Goal: Task Accomplishment & Management: Use online tool/utility

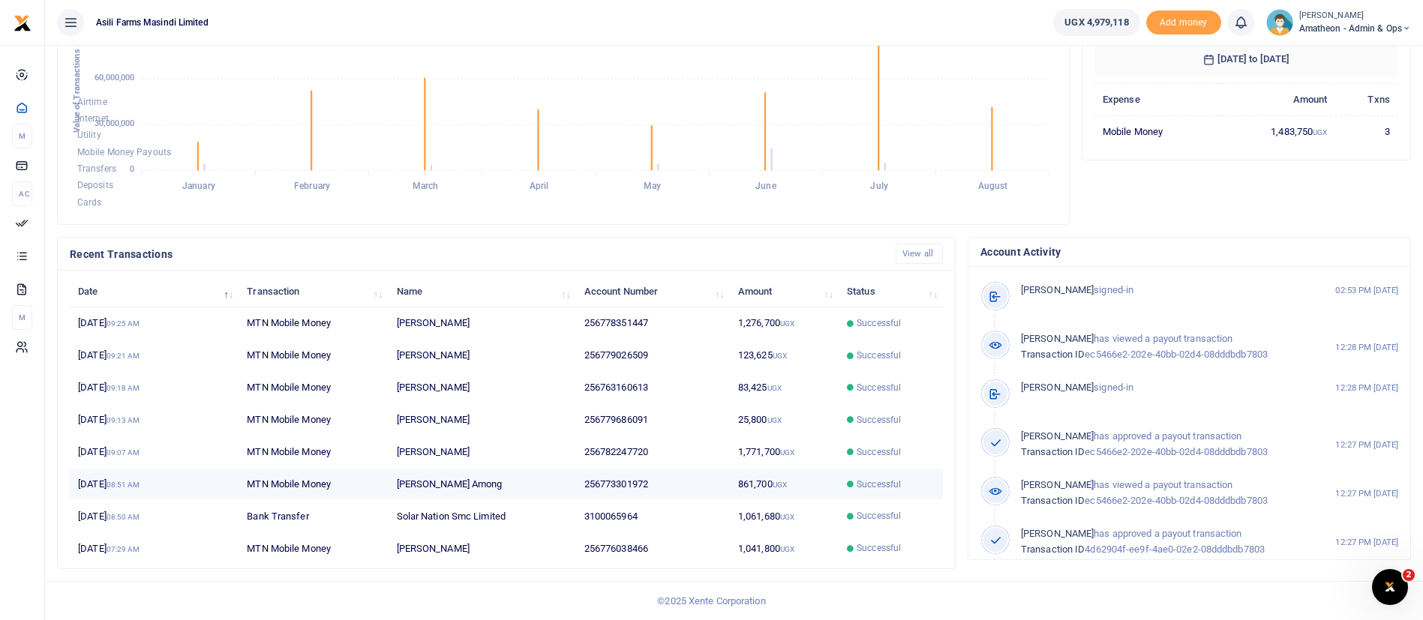
click at [894, 490] on span "Successful" at bounding box center [879, 485] width 44 height 14
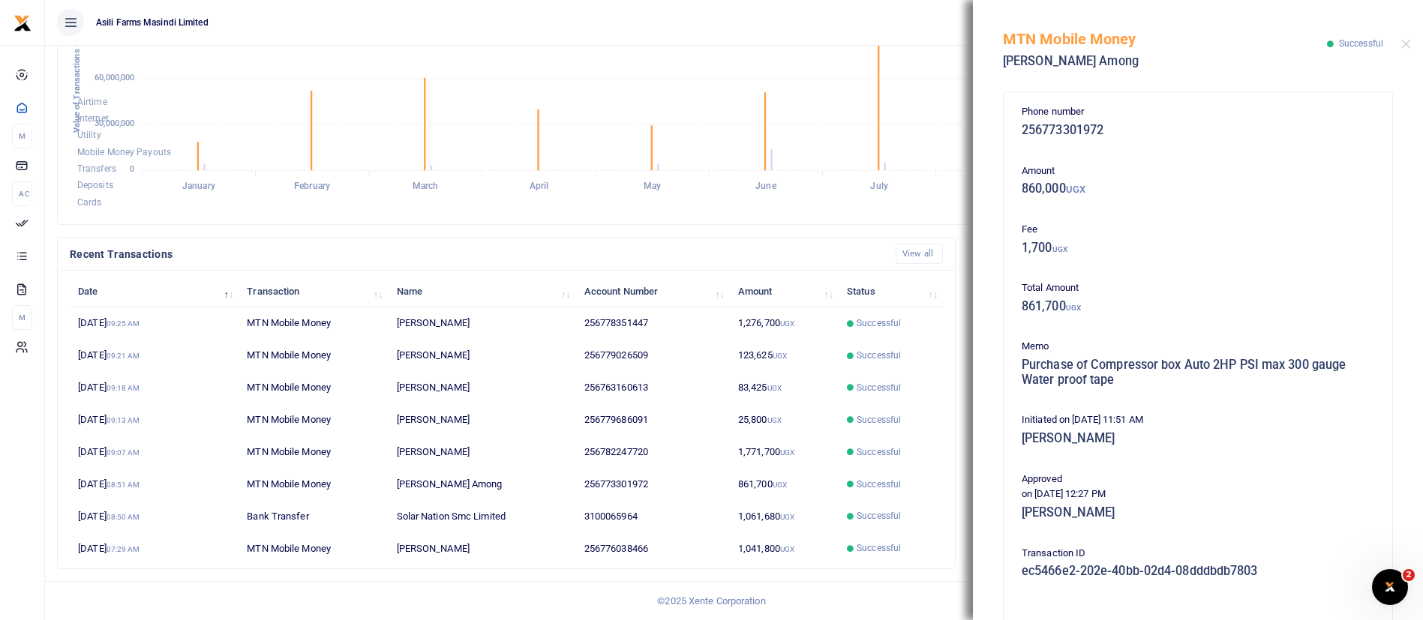
scroll to position [256, 0]
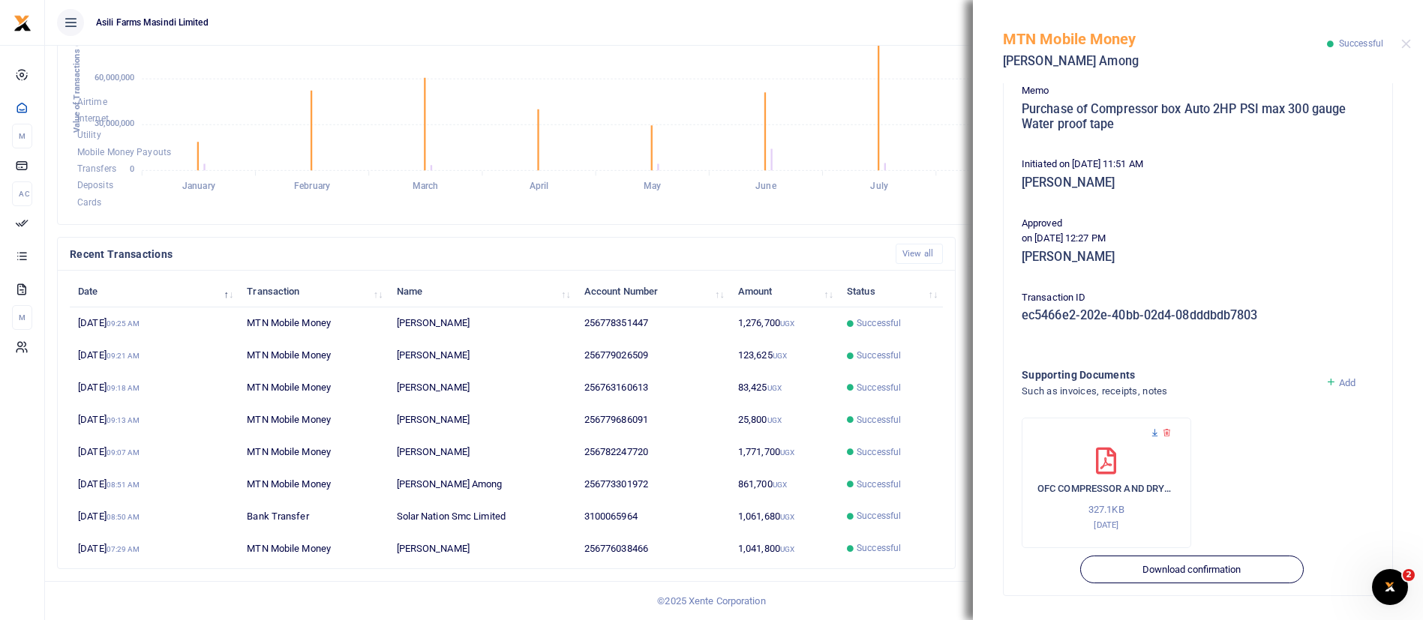
click at [1154, 437] on icon at bounding box center [1155, 433] width 10 height 10
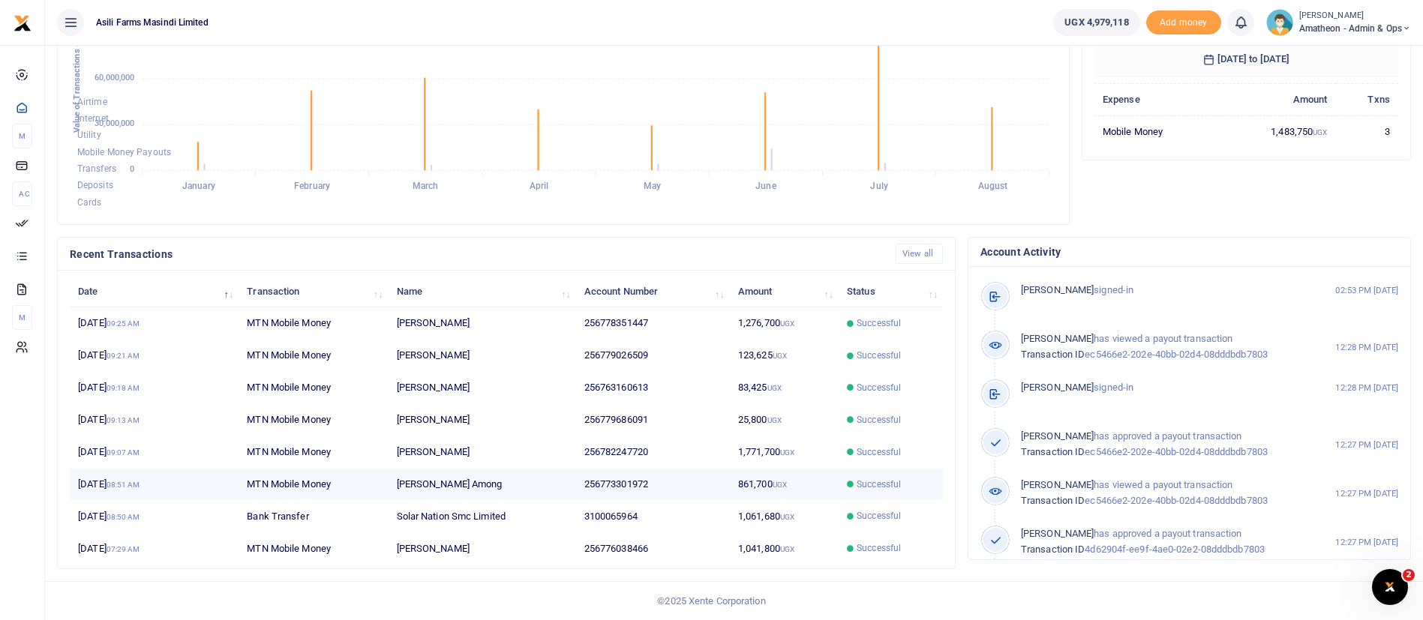
click at [644, 483] on td "256773301972" at bounding box center [653, 485] width 154 height 32
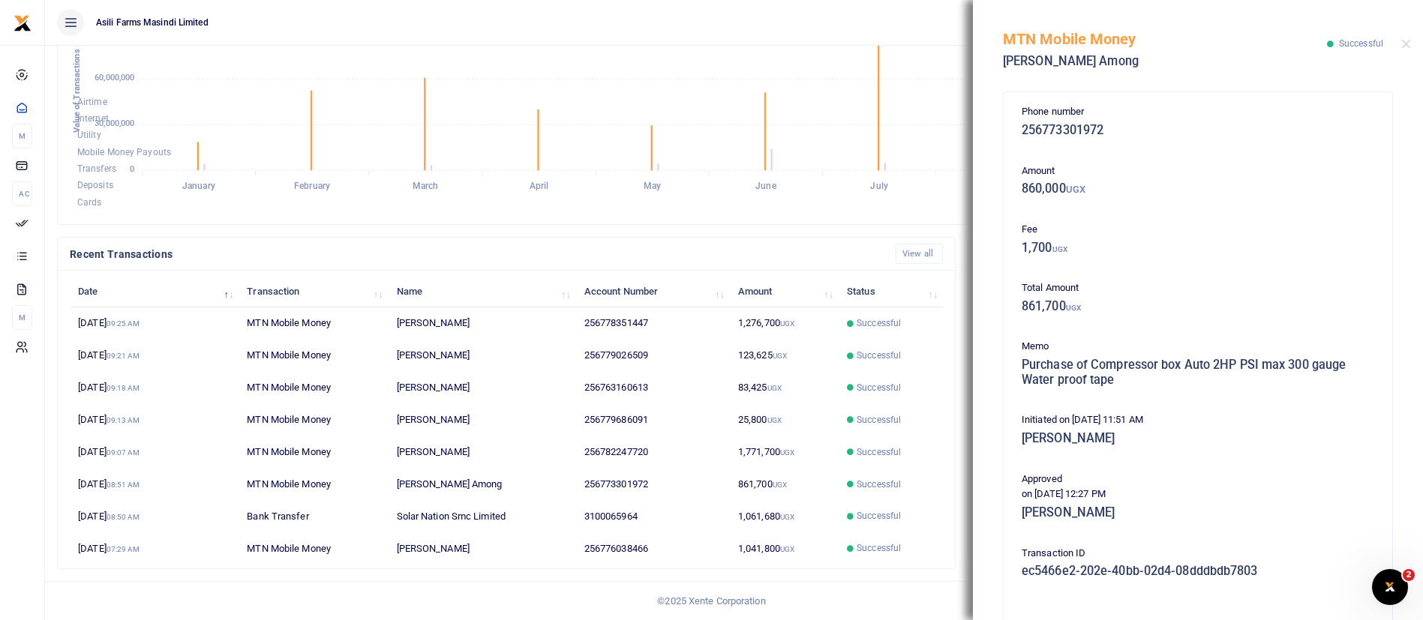
scroll to position [256, 0]
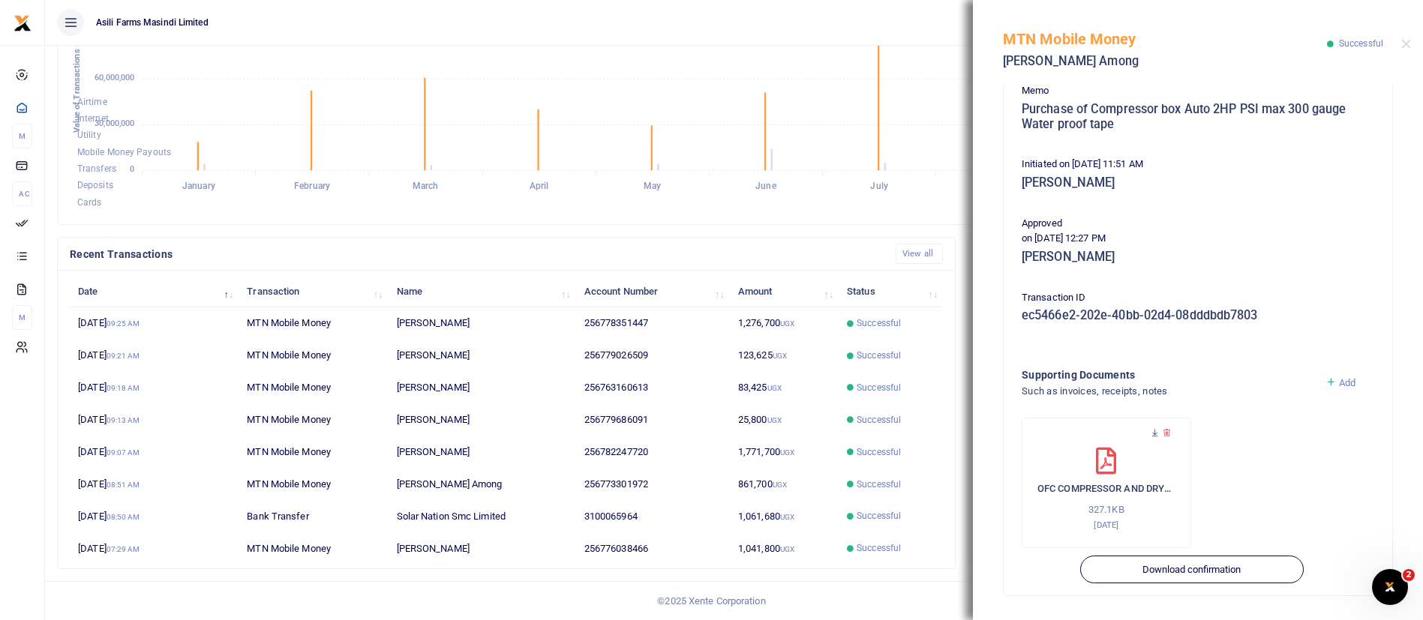
click at [1154, 431] on icon at bounding box center [1155, 433] width 10 height 10
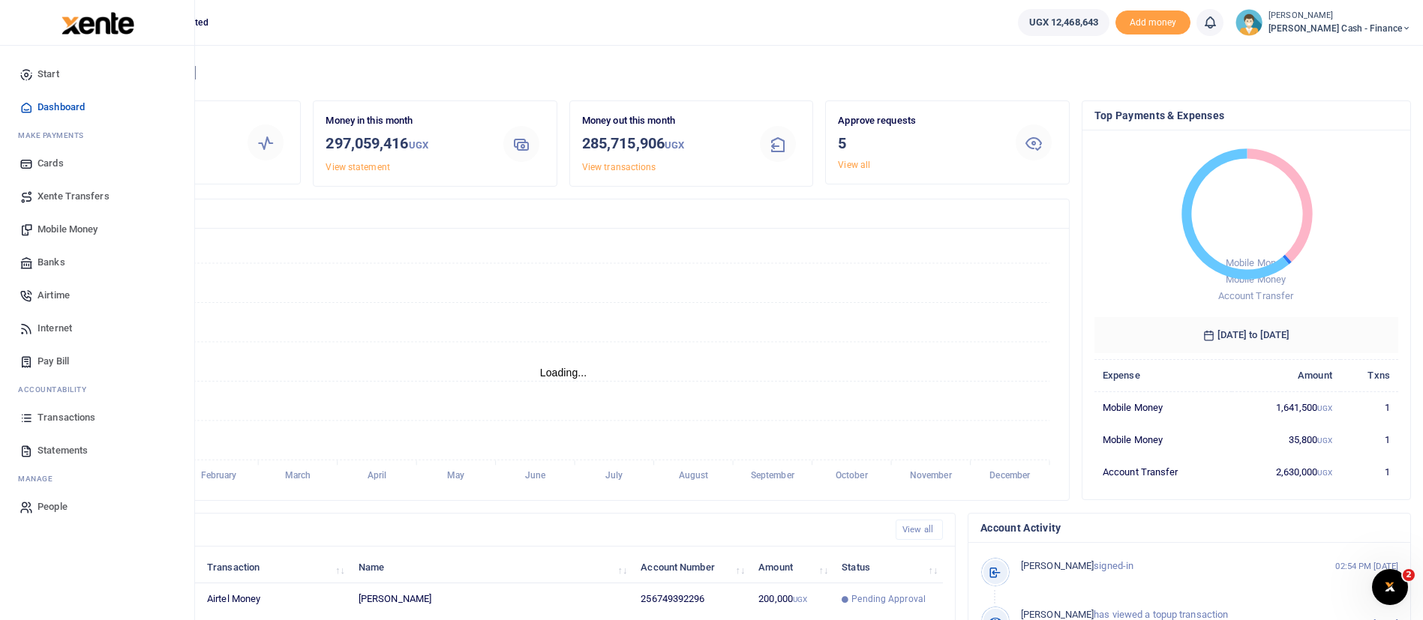
click at [85, 233] on span "Mobile Money" at bounding box center [68, 229] width 60 height 15
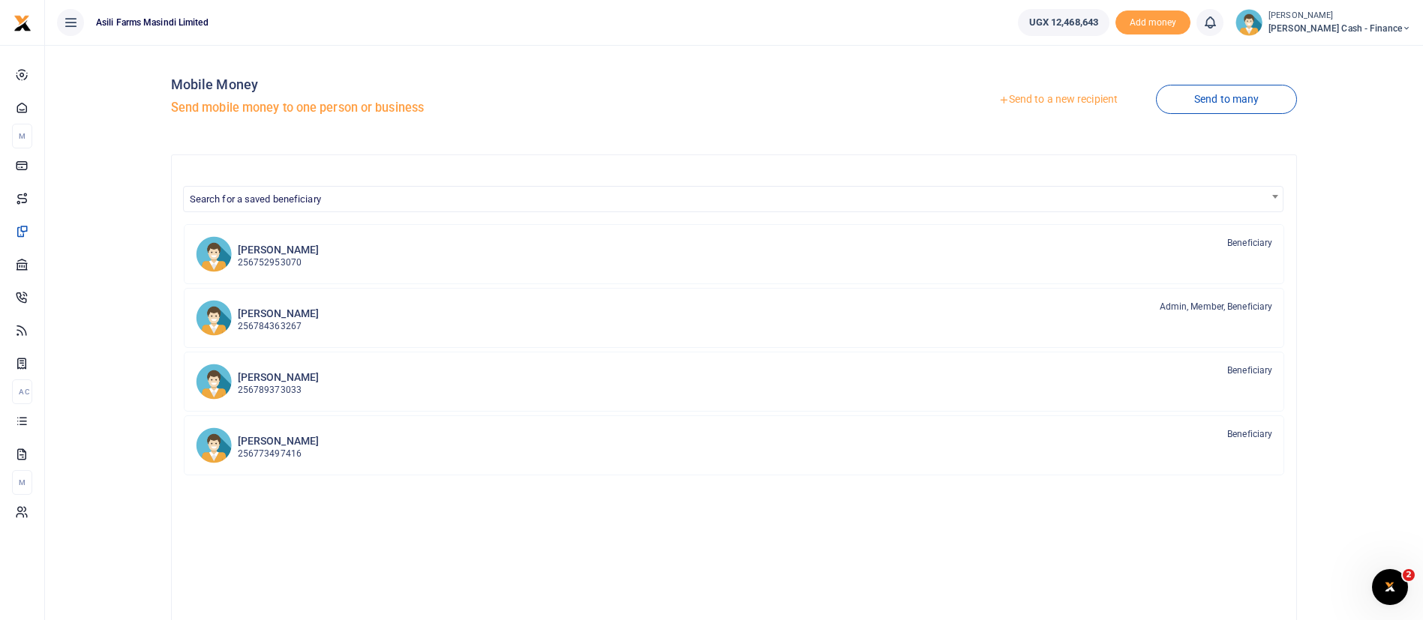
click at [1088, 99] on link "Send to a new recipient" at bounding box center [1058, 99] width 196 height 27
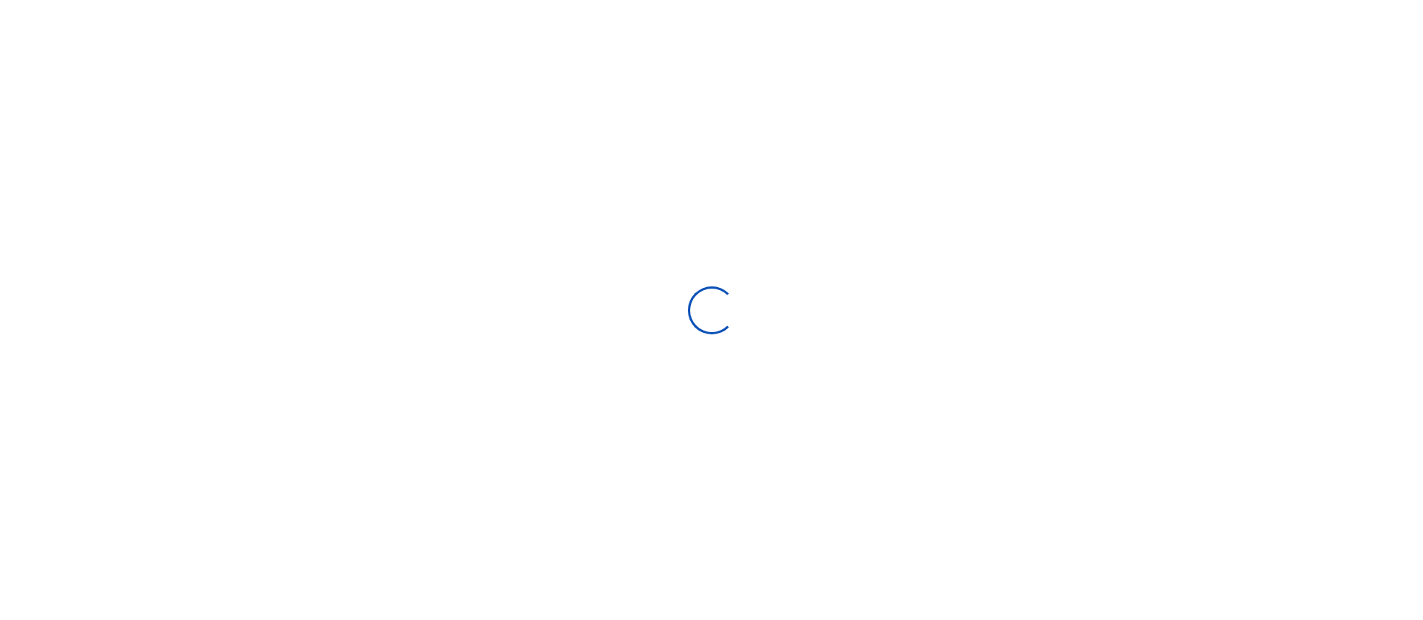
select select "Loading bundles"
select select
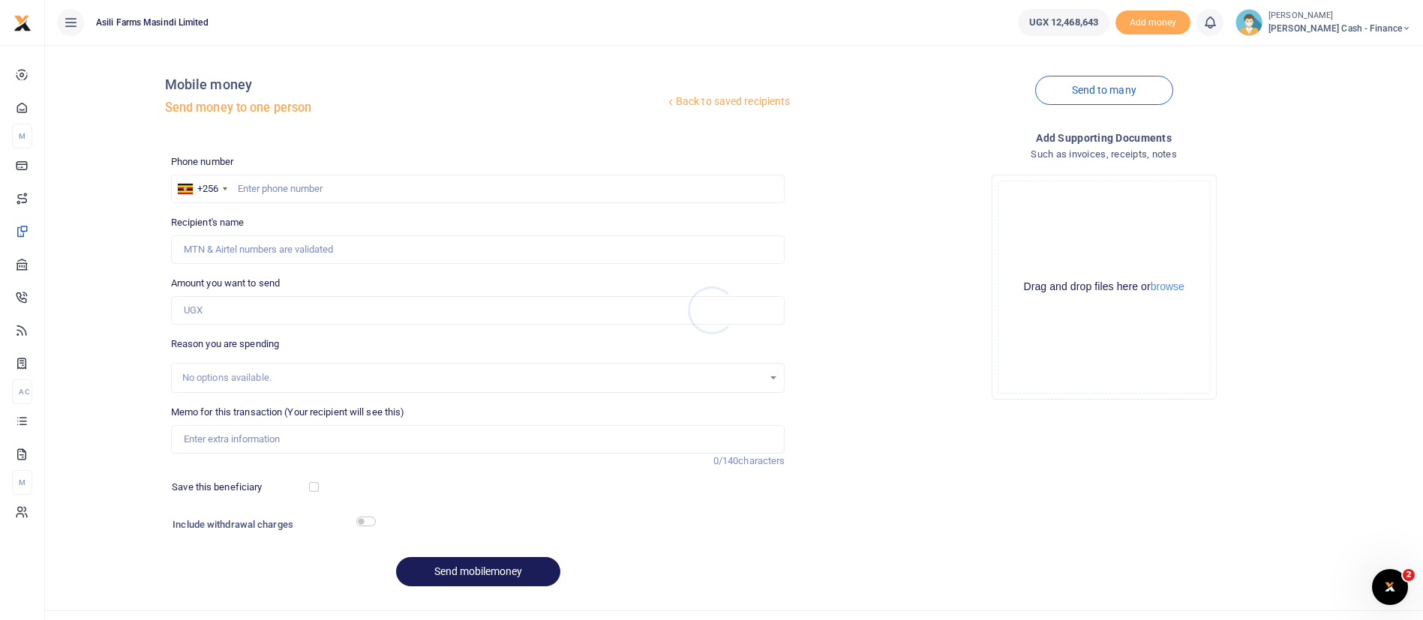
click at [303, 186] on div at bounding box center [711, 310] width 1423 height 620
click at [263, 190] on input "text" at bounding box center [478, 189] width 614 height 29
paste input "0782247720"
type input "0782247720"
type input "[PERSON_NAME]"
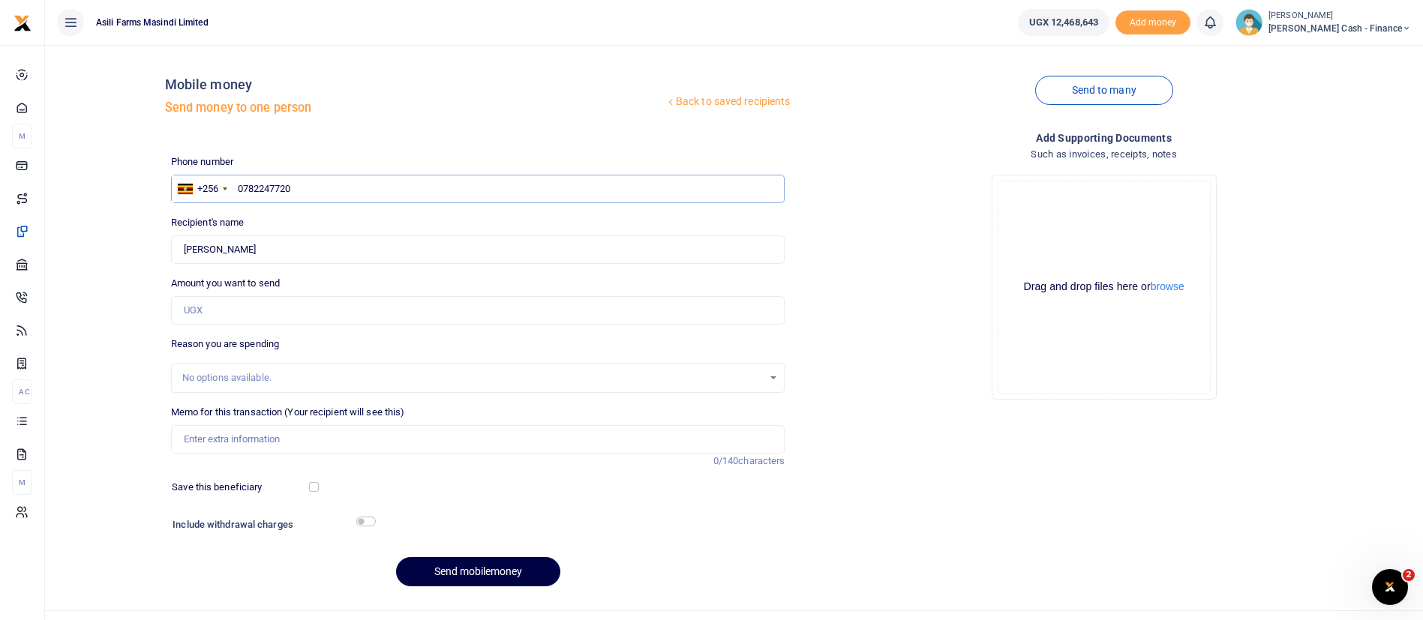
type input "0782247720"
click at [1379, 20] on small "[PERSON_NAME]" at bounding box center [1339, 16] width 143 height 13
click at [1363, 53] on link "Switch accounts" at bounding box center [1303, 54] width 119 height 21
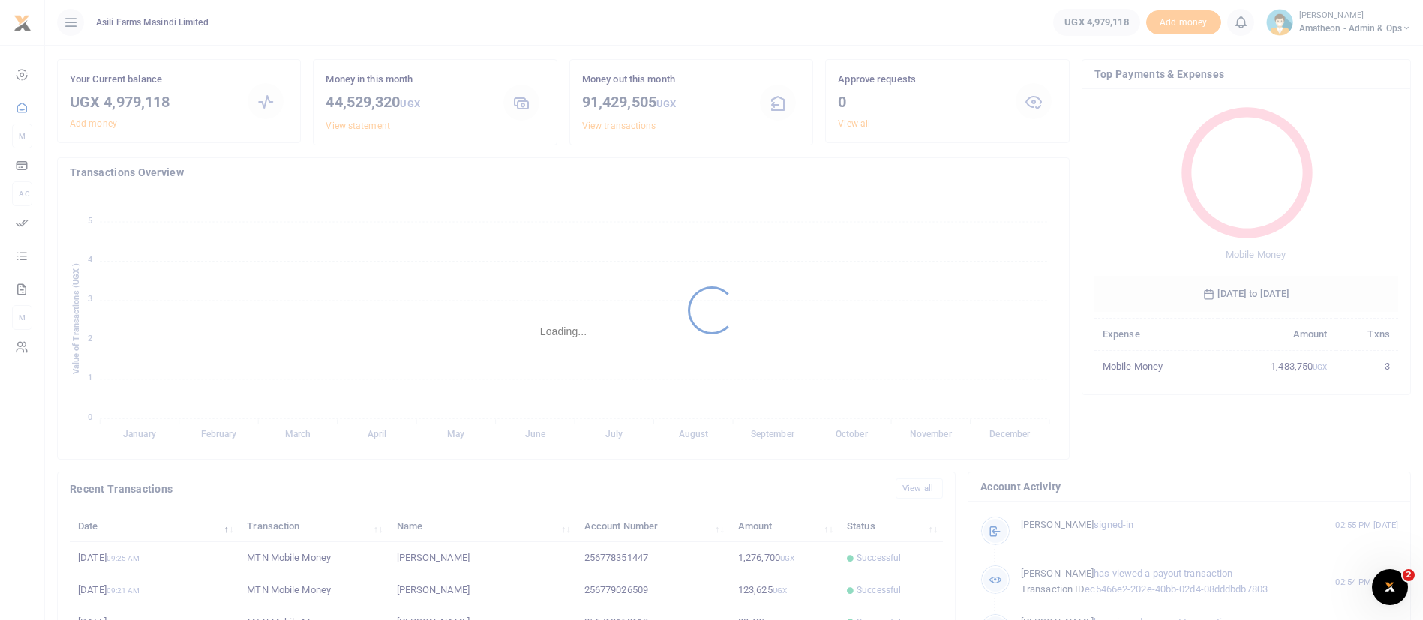
scroll to position [276, 0]
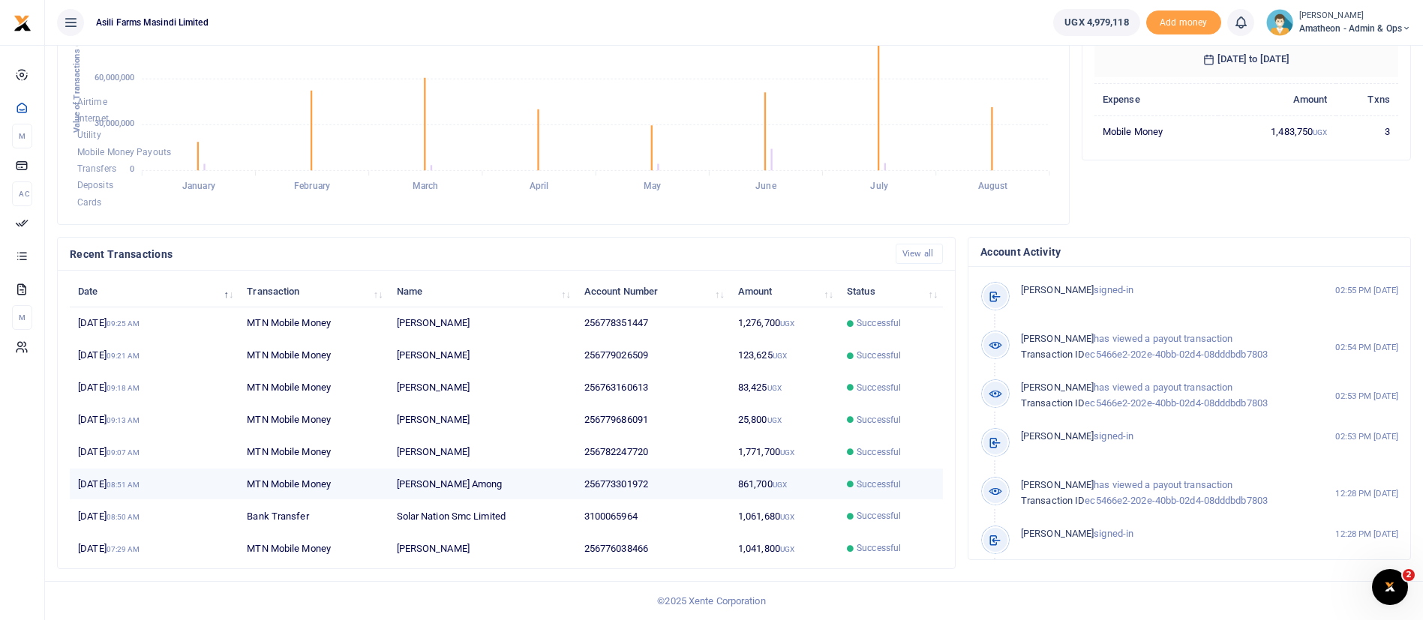
click at [748, 482] on td "861,700 UGX" at bounding box center [784, 485] width 109 height 32
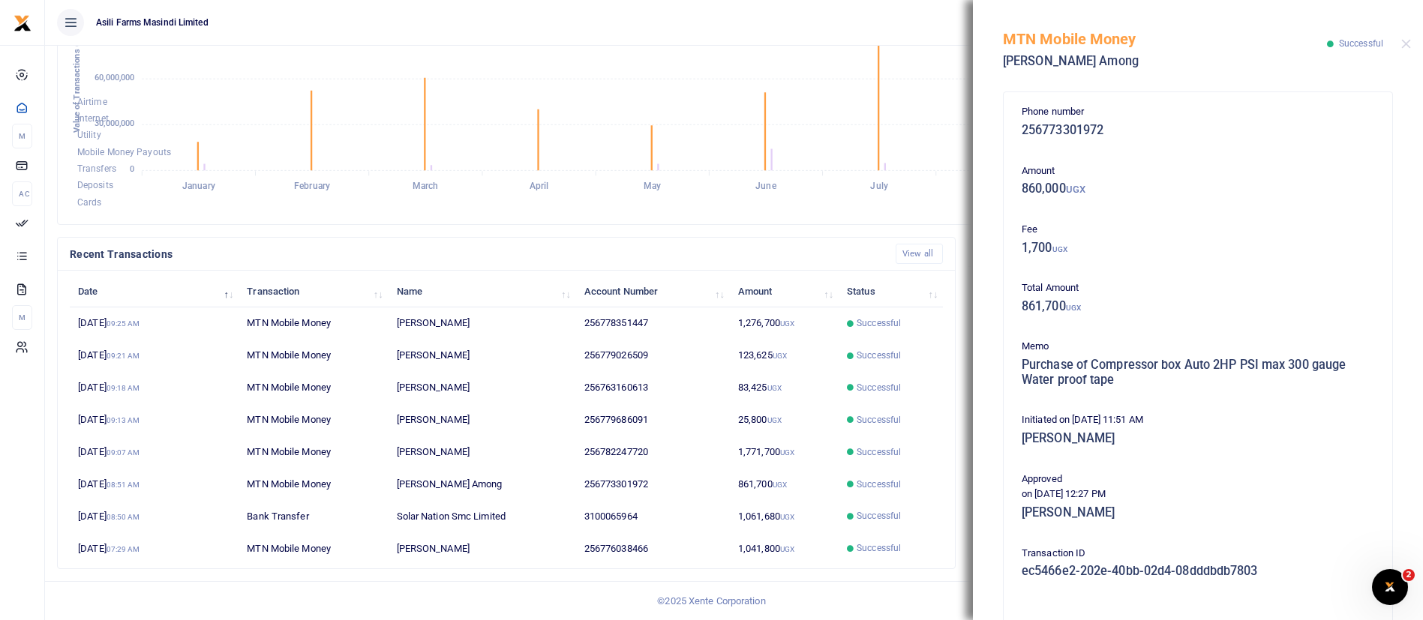
scroll to position [256, 0]
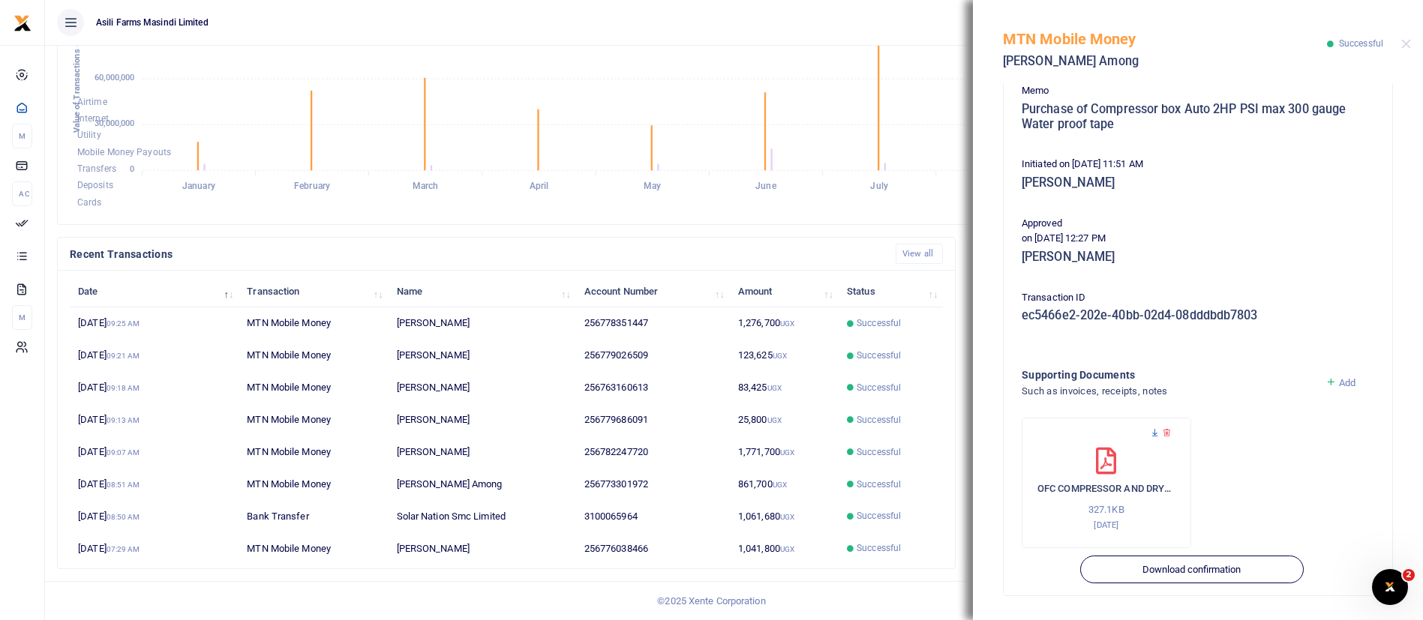
click at [1155, 431] on icon at bounding box center [1155, 433] width 10 height 10
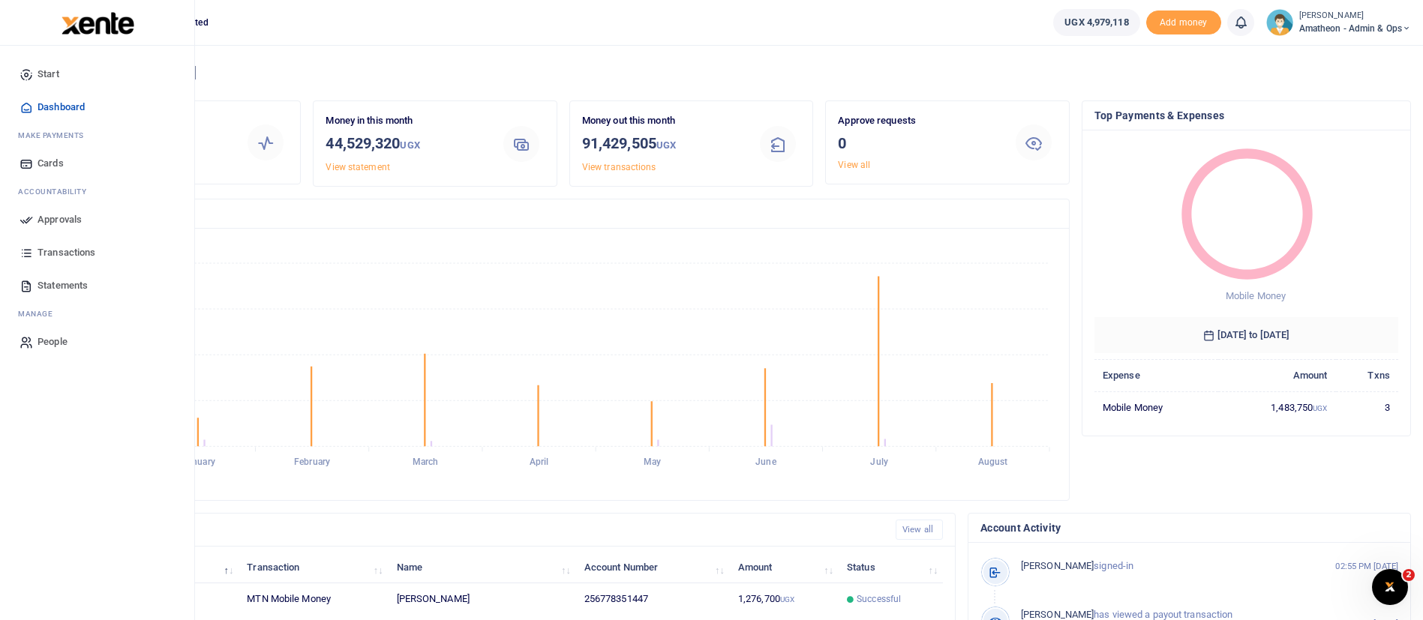
click at [110, 26] on img at bounding box center [98, 23] width 73 height 23
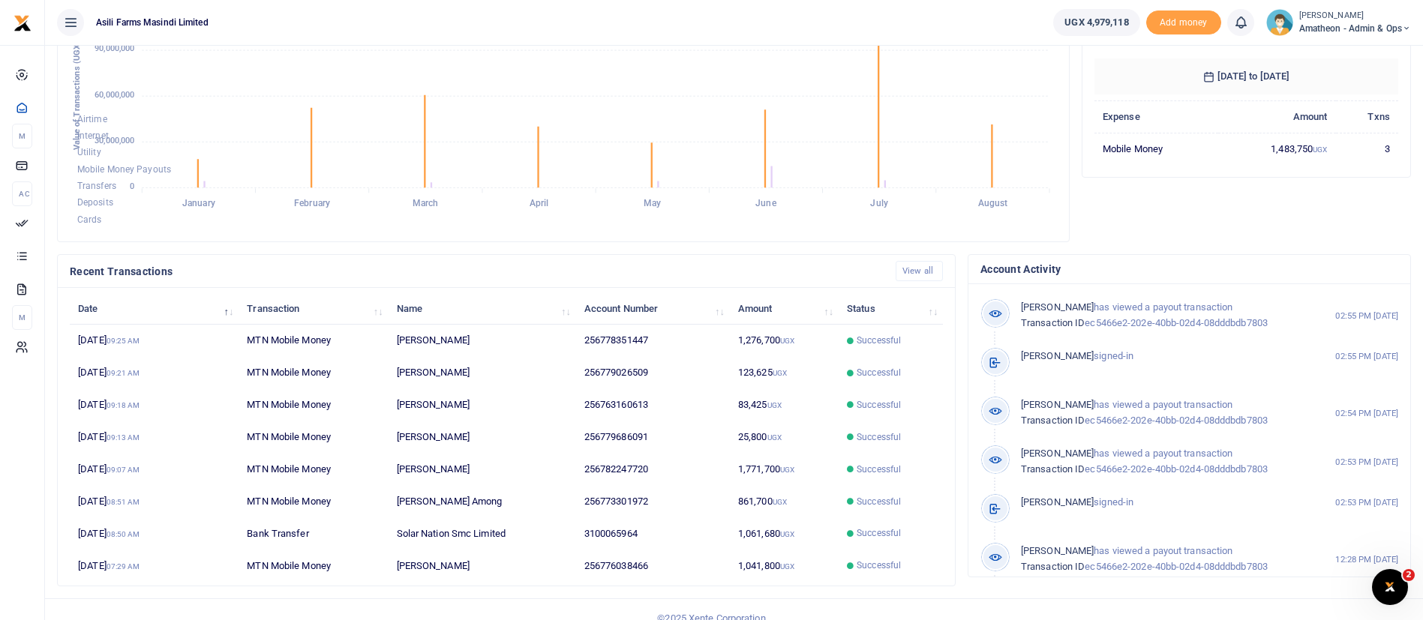
scroll to position [276, 0]
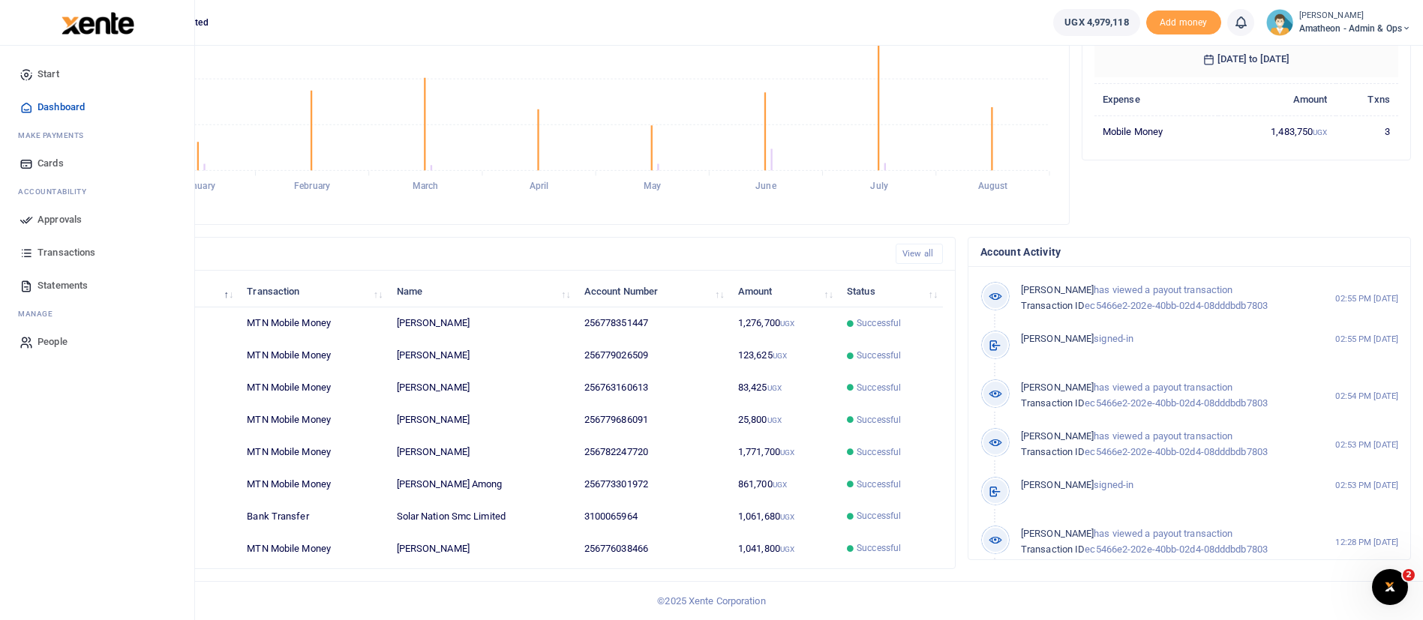
click at [93, 23] on img at bounding box center [98, 23] width 73 height 23
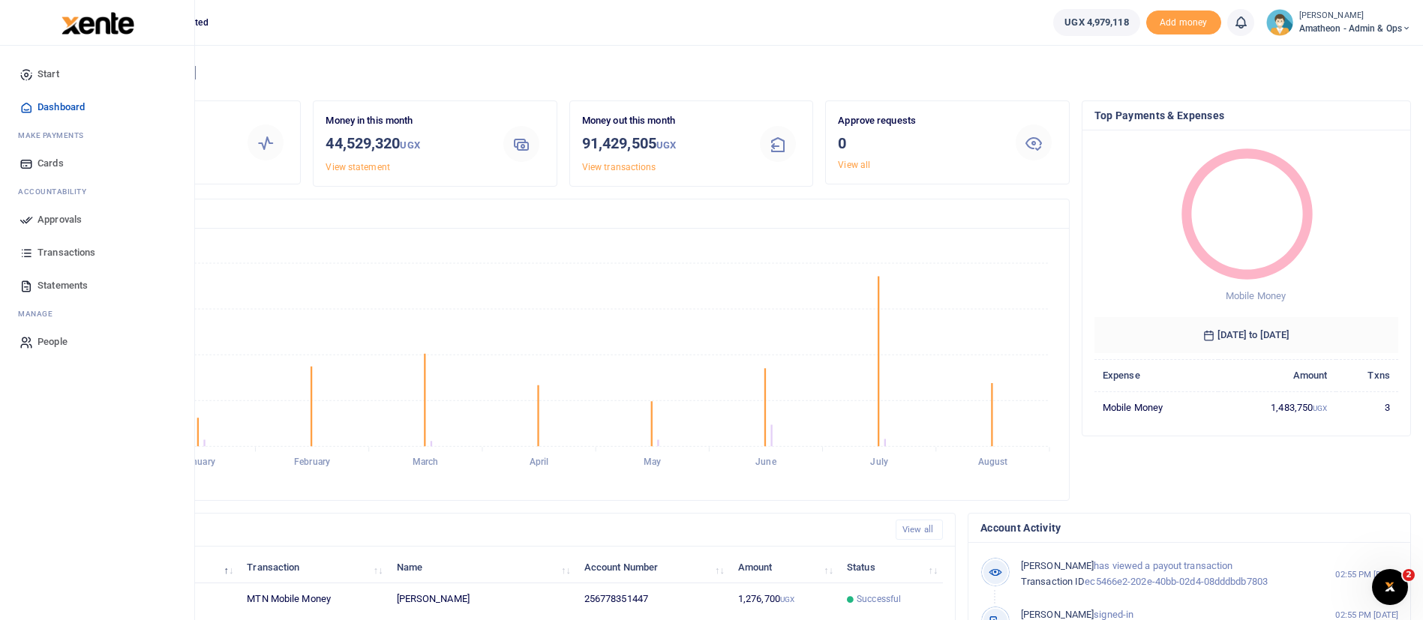
click at [39, 218] on span "Approvals" at bounding box center [60, 219] width 44 height 15
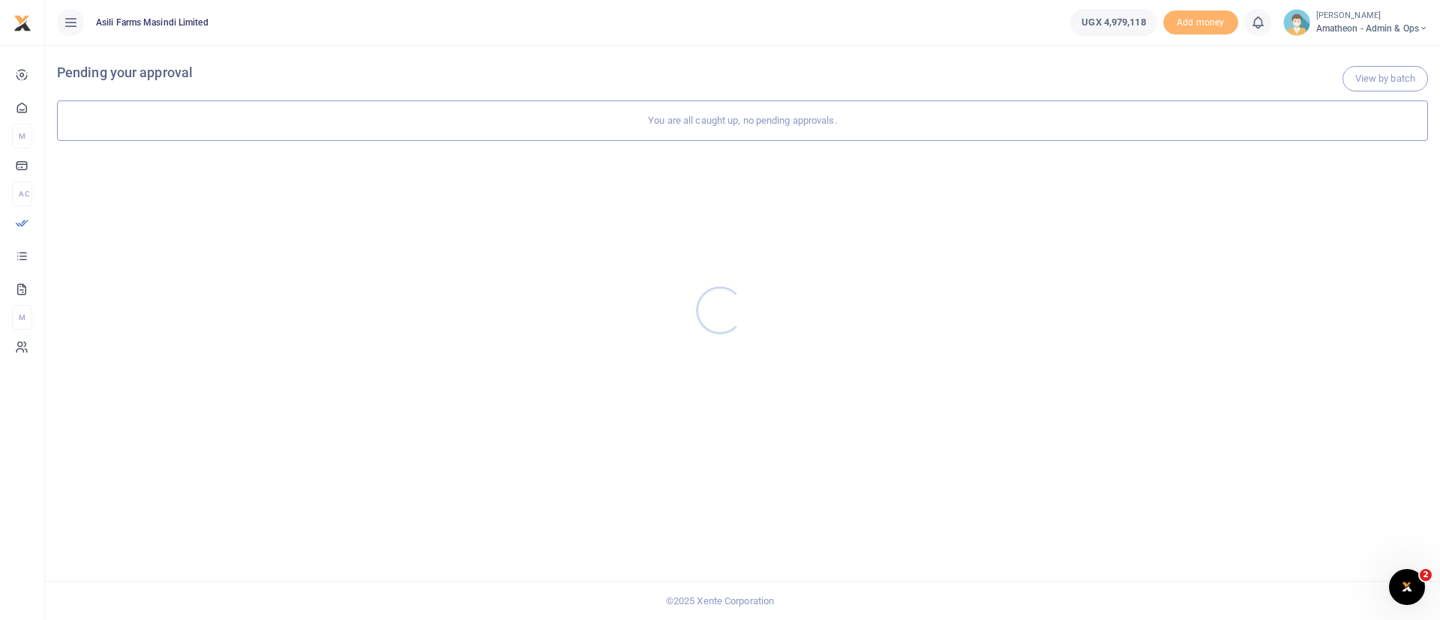
click at [1333, 18] on div at bounding box center [720, 310] width 1440 height 620
click at [1366, 22] on span "Amatheon - Admin & Ops" at bounding box center [1372, 29] width 112 height 14
click at [1361, 53] on link "Switch accounts" at bounding box center [1371, 54] width 119 height 21
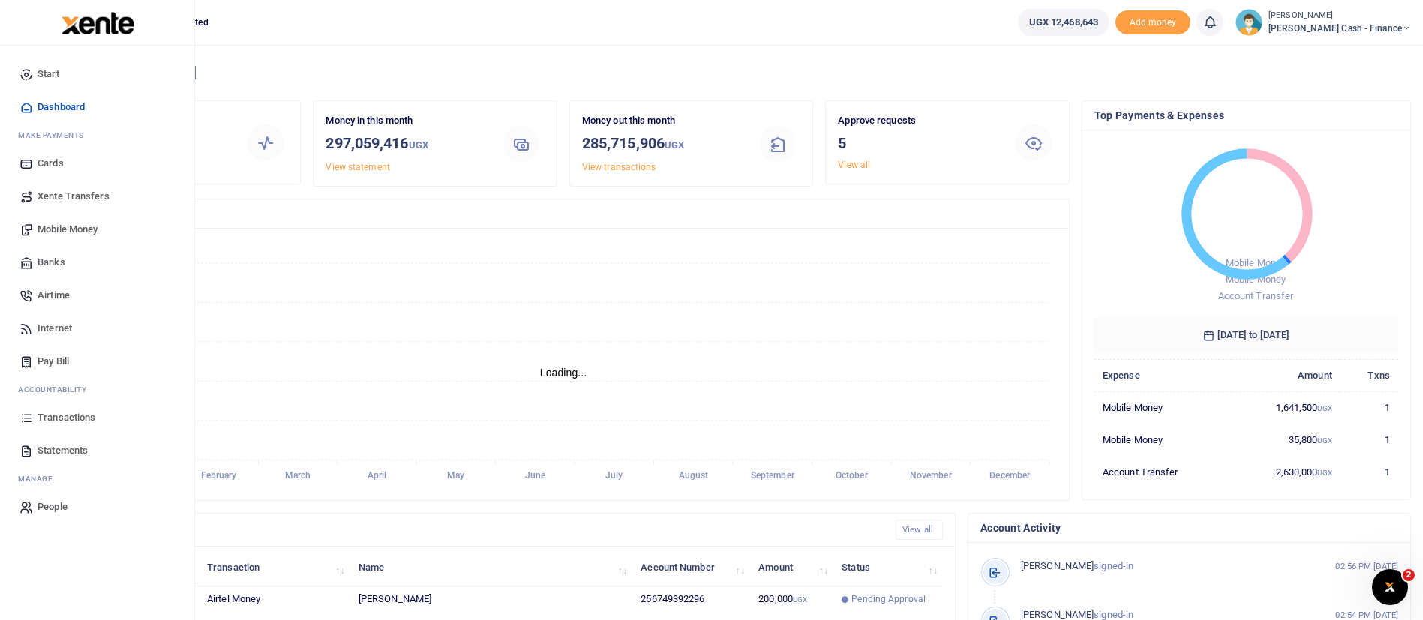
click at [70, 224] on span "Mobile Money" at bounding box center [68, 229] width 60 height 15
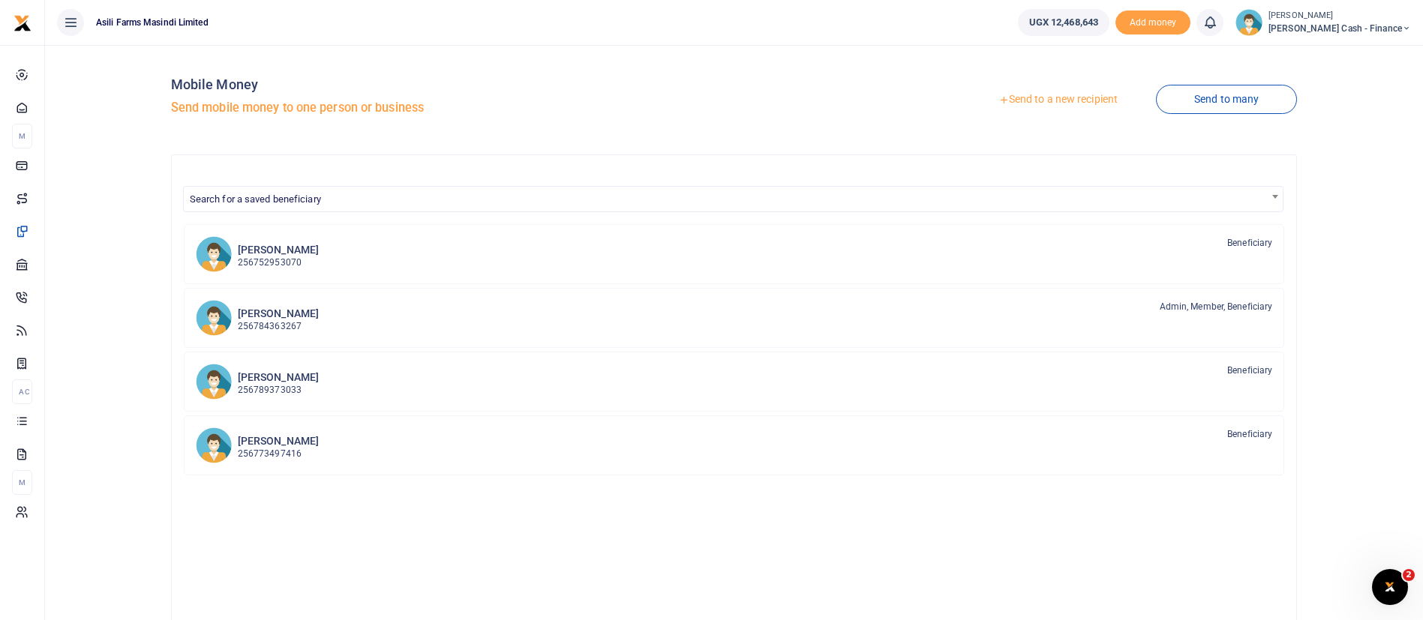
click at [1047, 98] on link "Send to a new recipient" at bounding box center [1058, 99] width 196 height 27
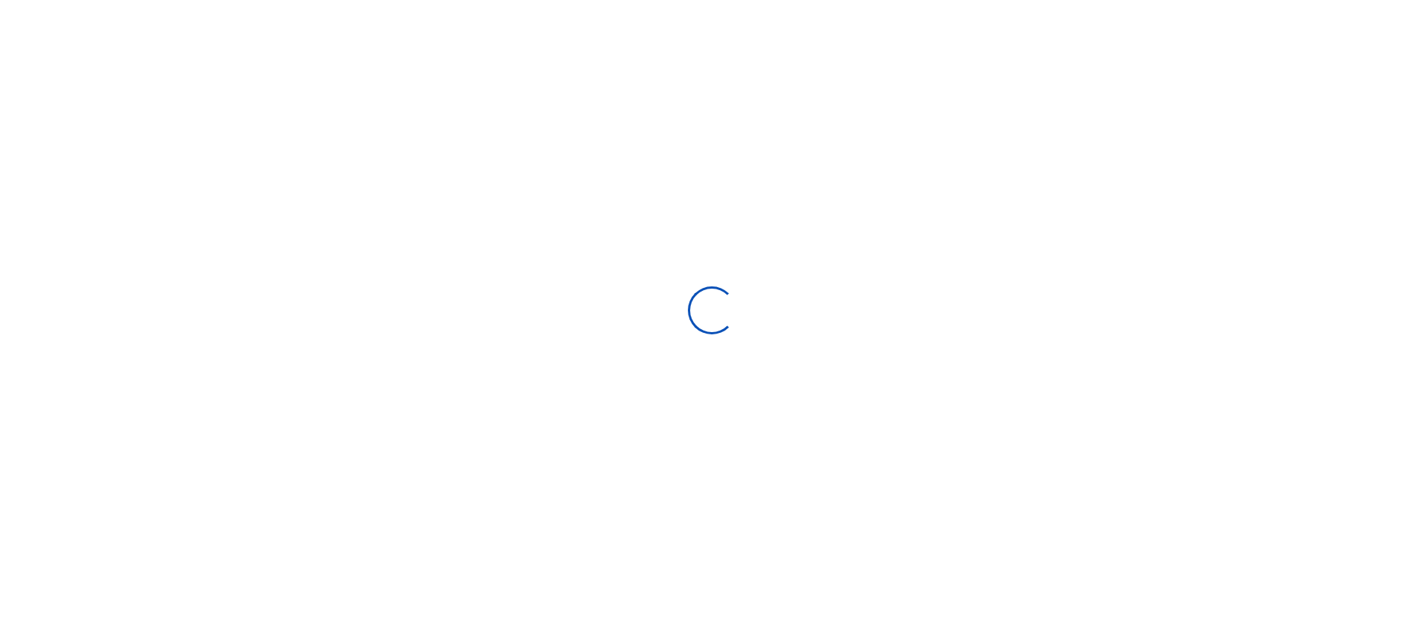
select select
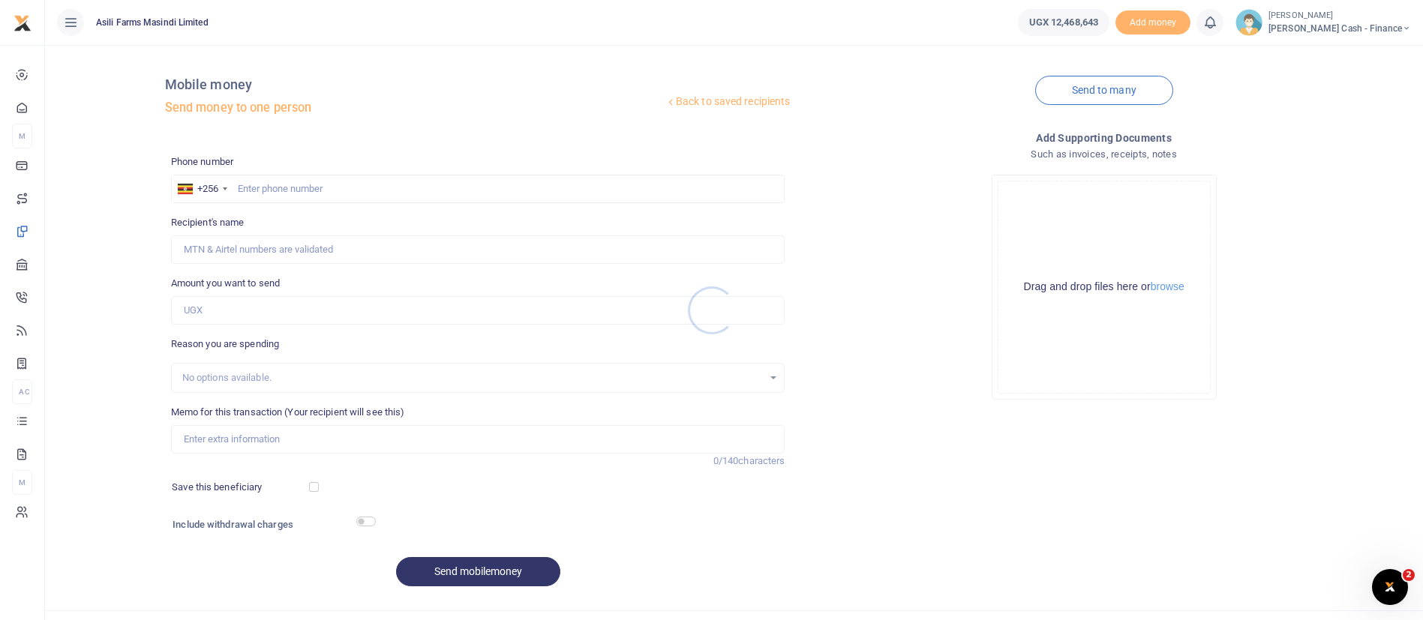
click at [270, 194] on div at bounding box center [711, 310] width 1423 height 620
click at [272, 192] on input "text" at bounding box center [478, 189] width 614 height 29
paste input "0773301972"
type input "0773301972"
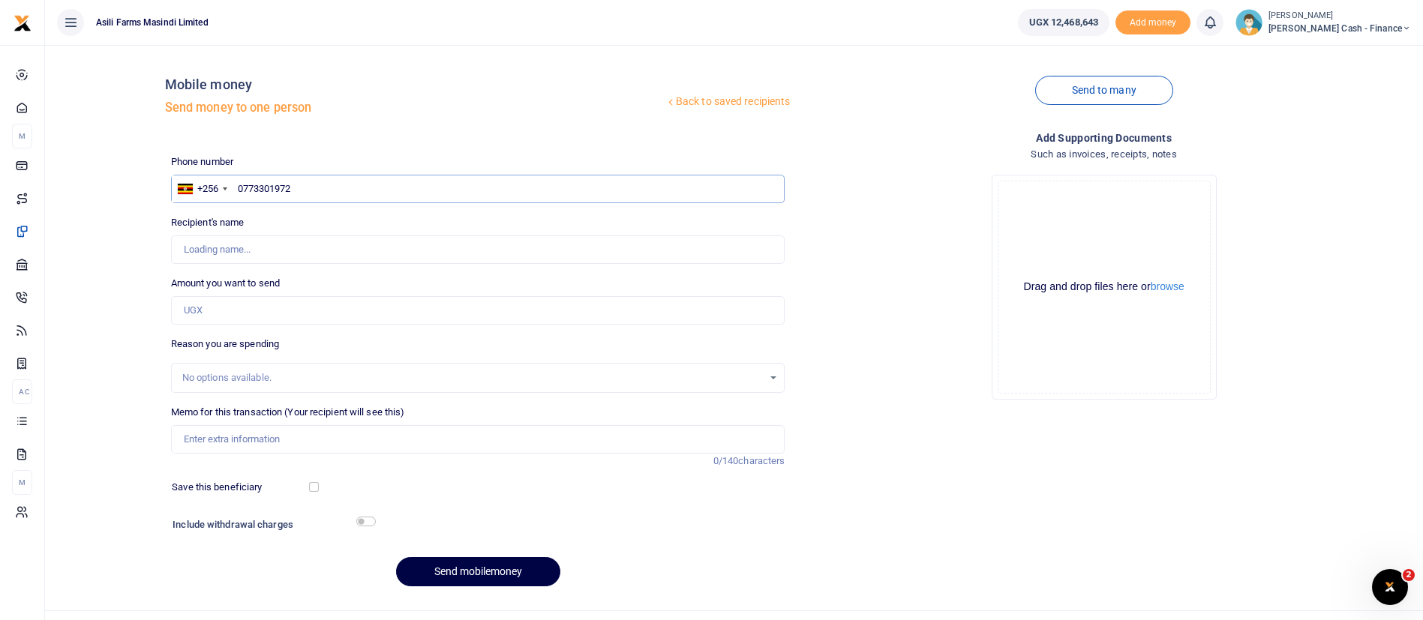
type input "[PERSON_NAME] Among"
type input "0773301972"
click at [1344, 31] on span "Petty Cash - Finance" at bounding box center [1339, 29] width 143 height 14
click at [1337, 60] on link "Switch accounts" at bounding box center [1303, 54] width 119 height 21
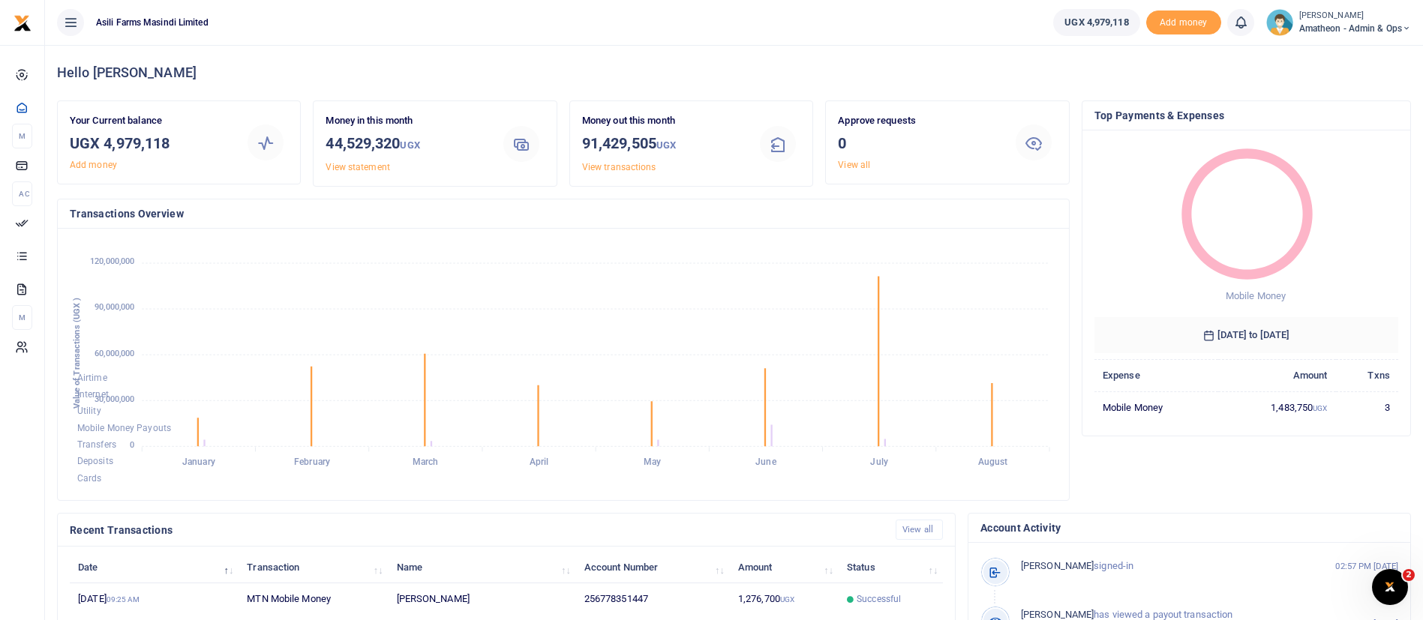
scroll to position [276, 0]
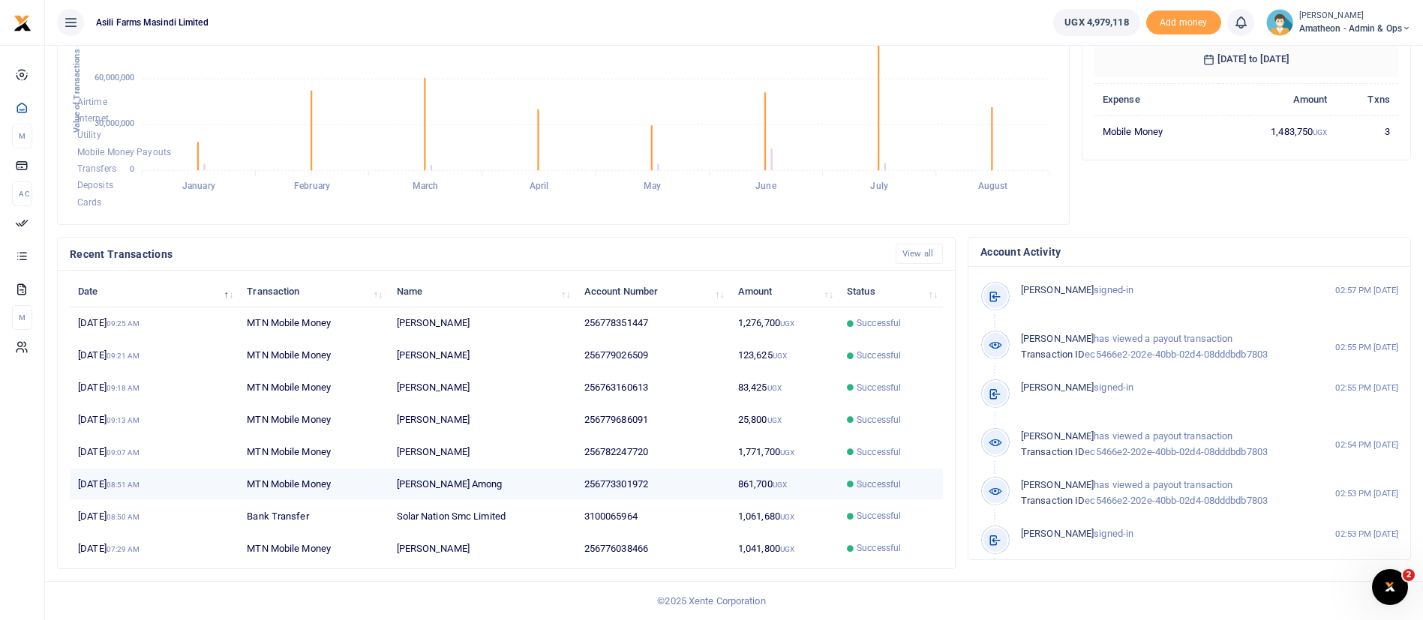
click at [755, 485] on td "861,700 UGX" at bounding box center [784, 485] width 109 height 32
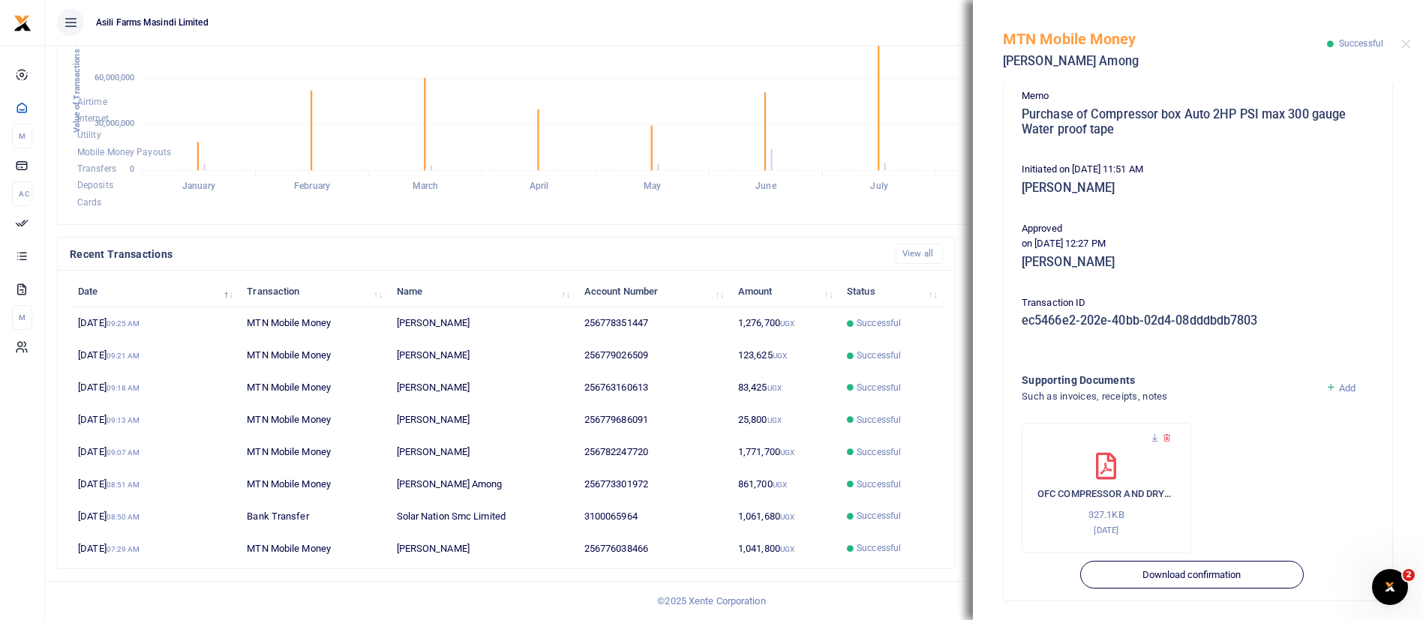
scroll to position [256, 0]
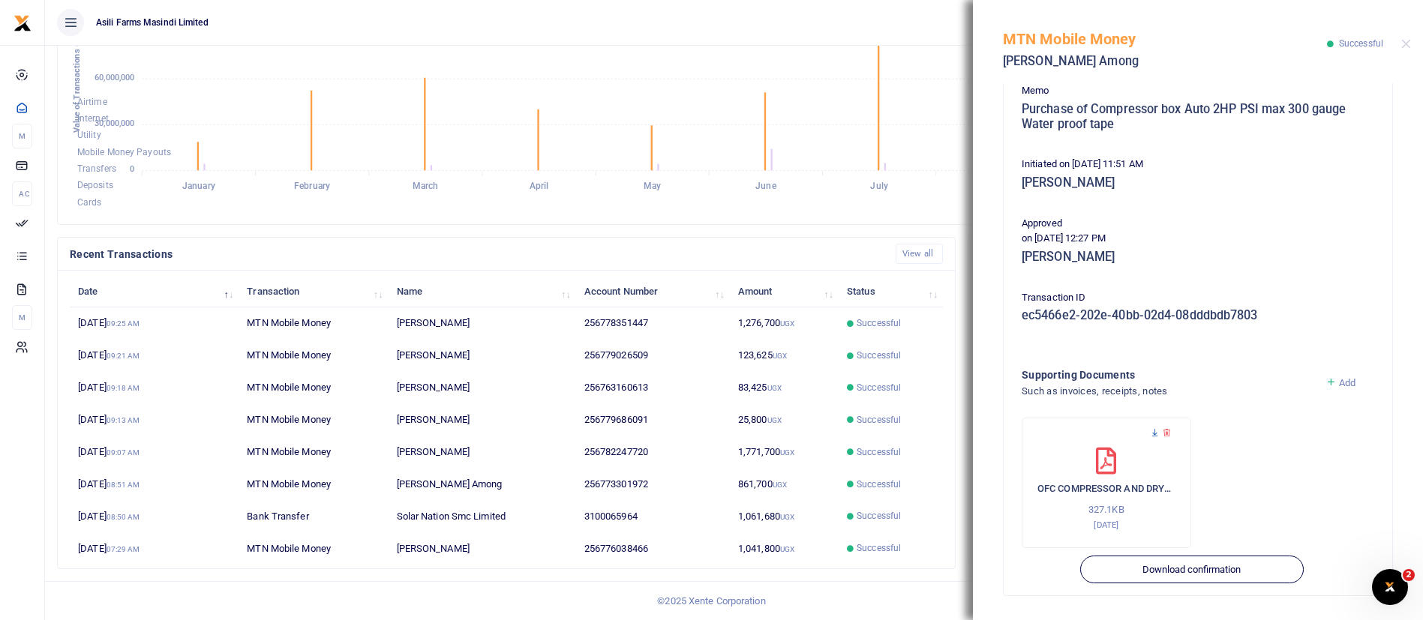
click at [1157, 434] on icon at bounding box center [1155, 433] width 10 height 10
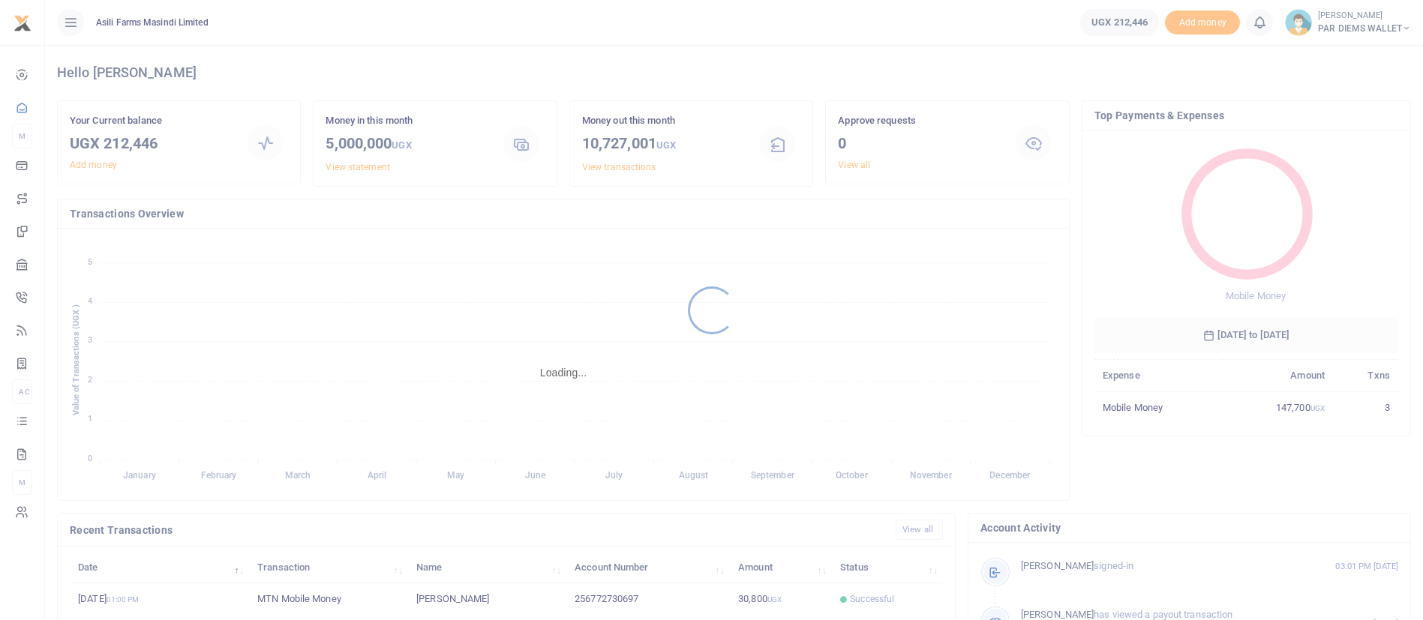
scroll to position [276, 0]
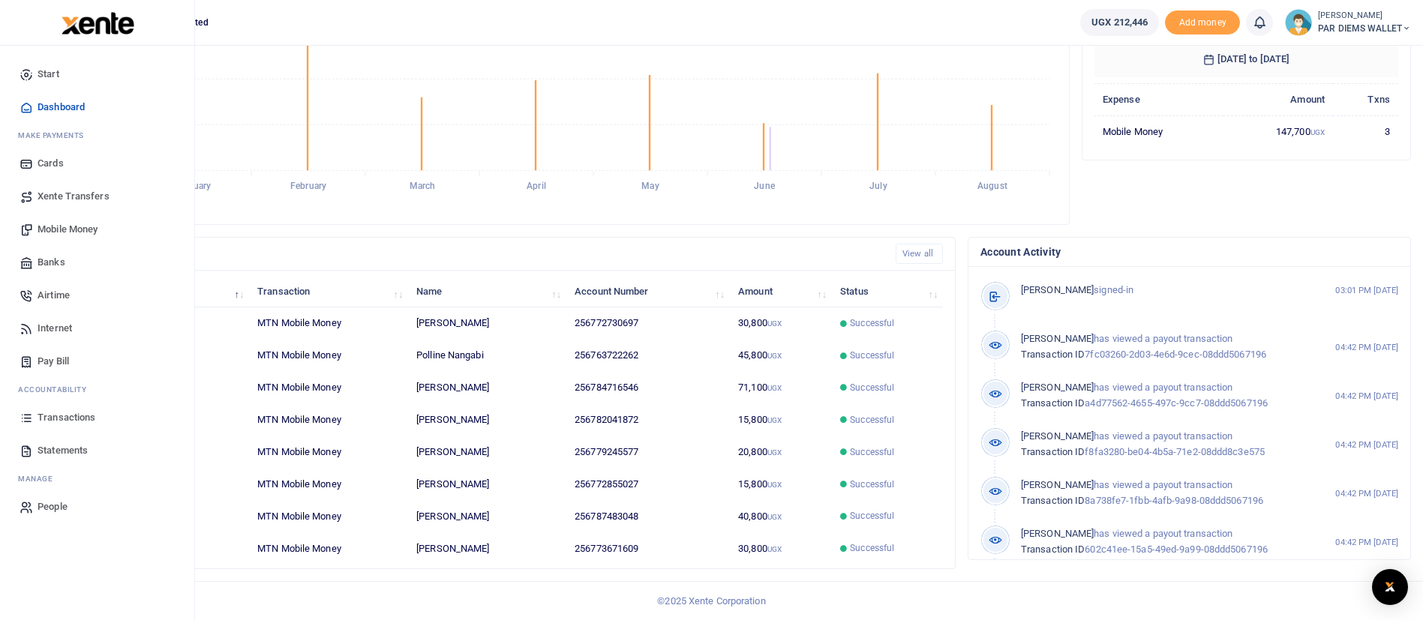
click at [68, 448] on span "Statements" at bounding box center [63, 450] width 50 height 15
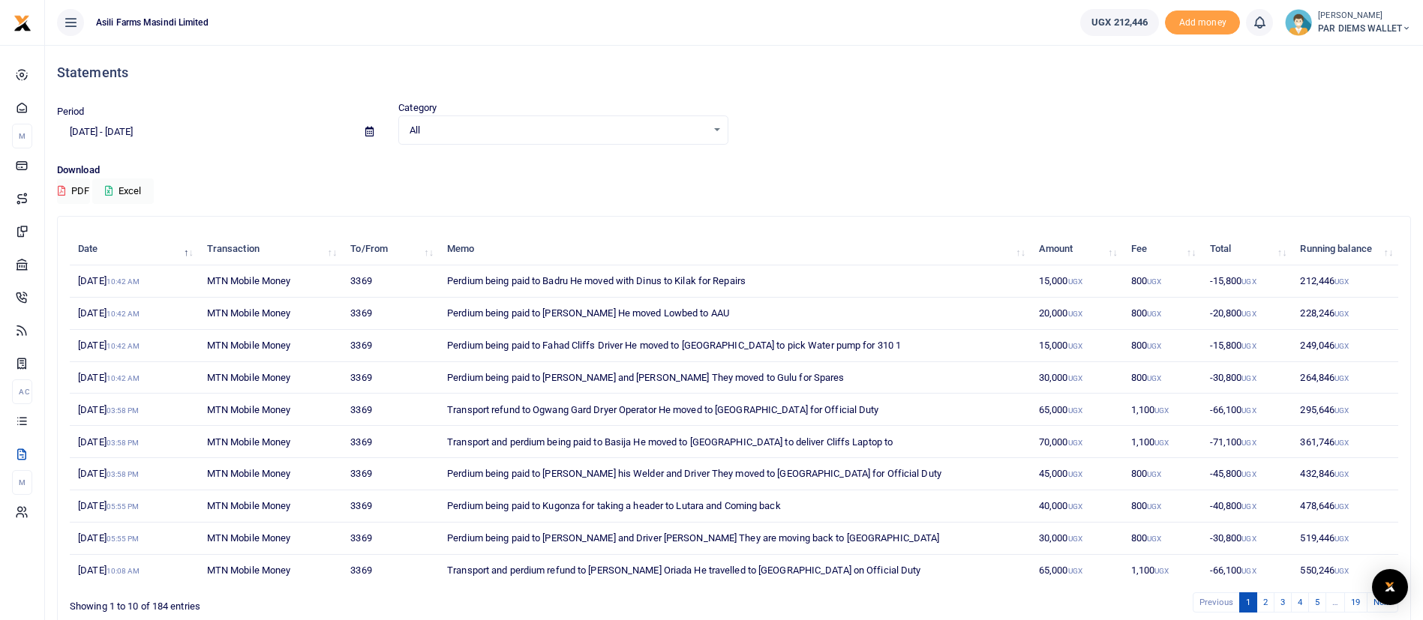
click at [365, 132] on icon at bounding box center [369, 132] width 8 height 10
click at [113, 255] on li "This Month" at bounding box center [110, 255] width 105 height 23
type input "[DATE] - [DATE]"
click at [146, 182] on button "Excel" at bounding box center [123, 192] width 62 height 26
click at [1349, 31] on span "PAR DIEMS WALLET" at bounding box center [1364, 29] width 93 height 14
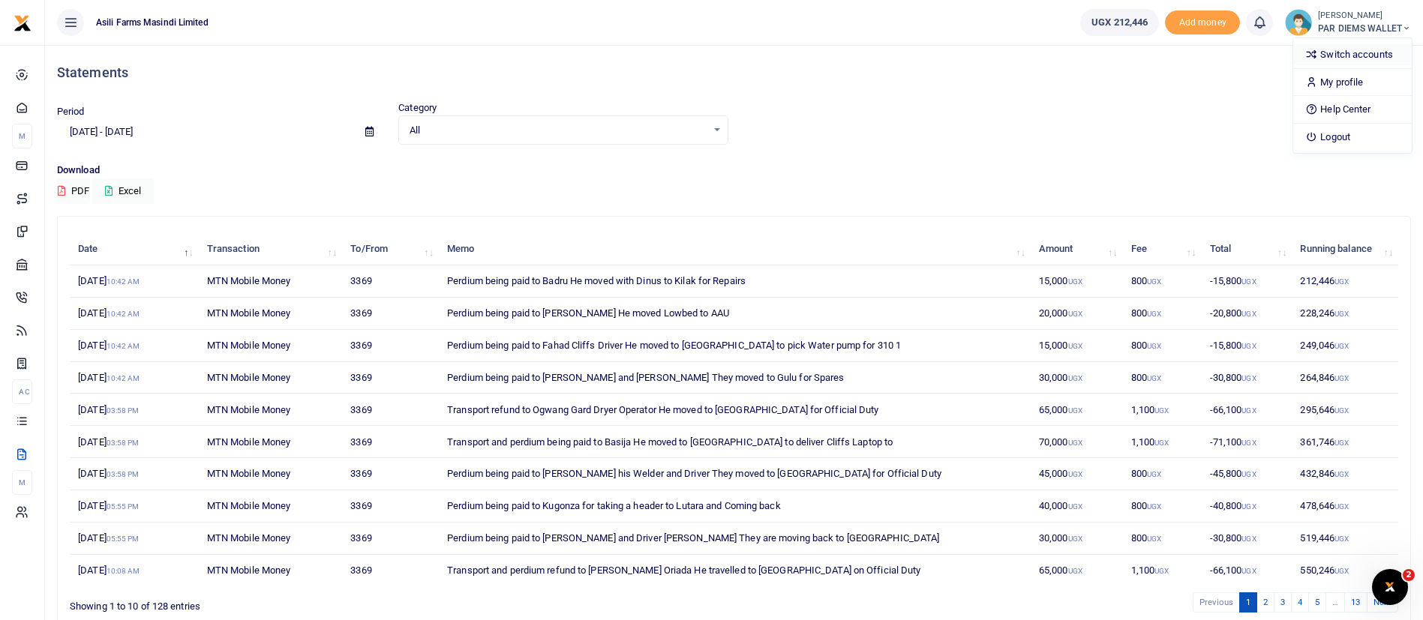
click at [1345, 56] on link "Switch accounts" at bounding box center [1352, 54] width 119 height 21
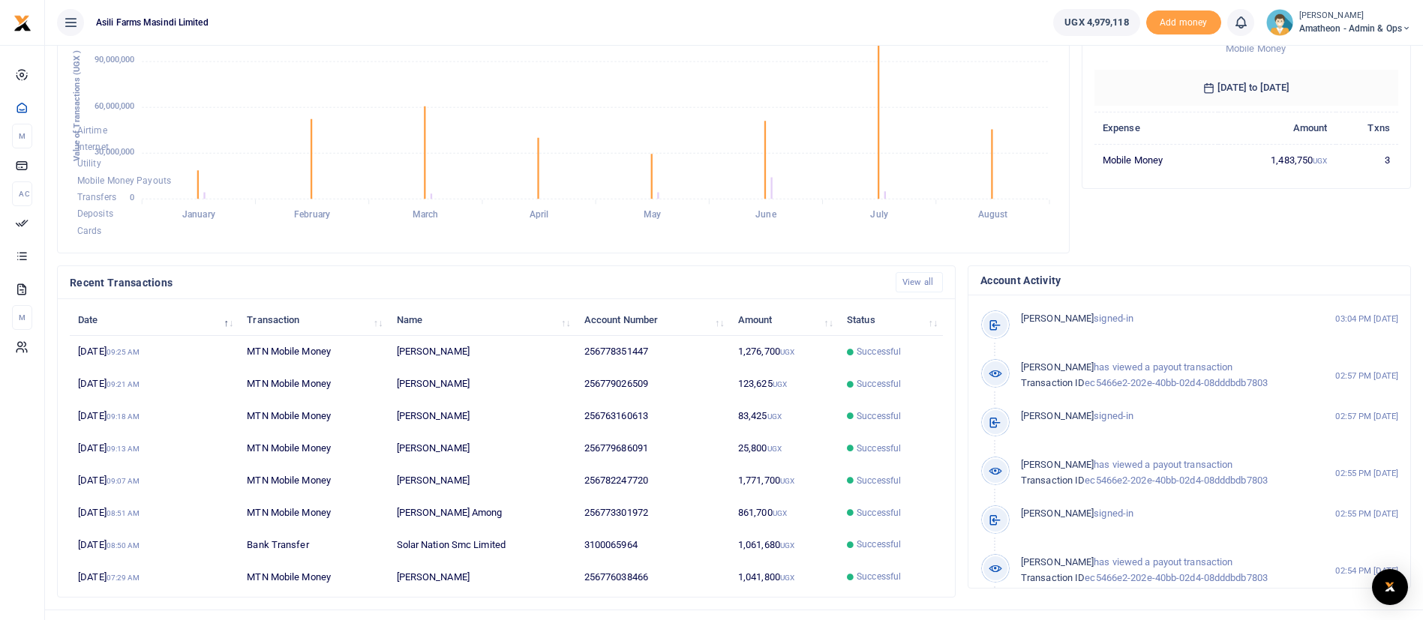
scroll to position [276, 0]
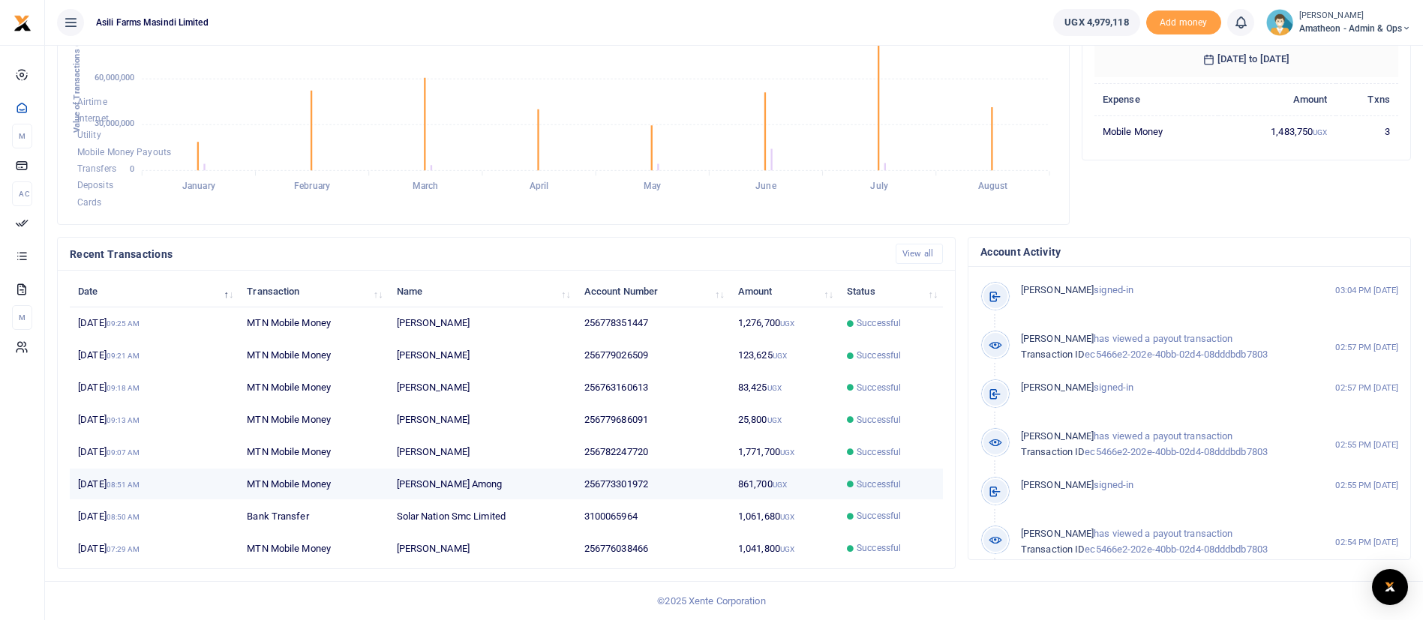
click at [847, 483] on icon at bounding box center [850, 484] width 7 height 7
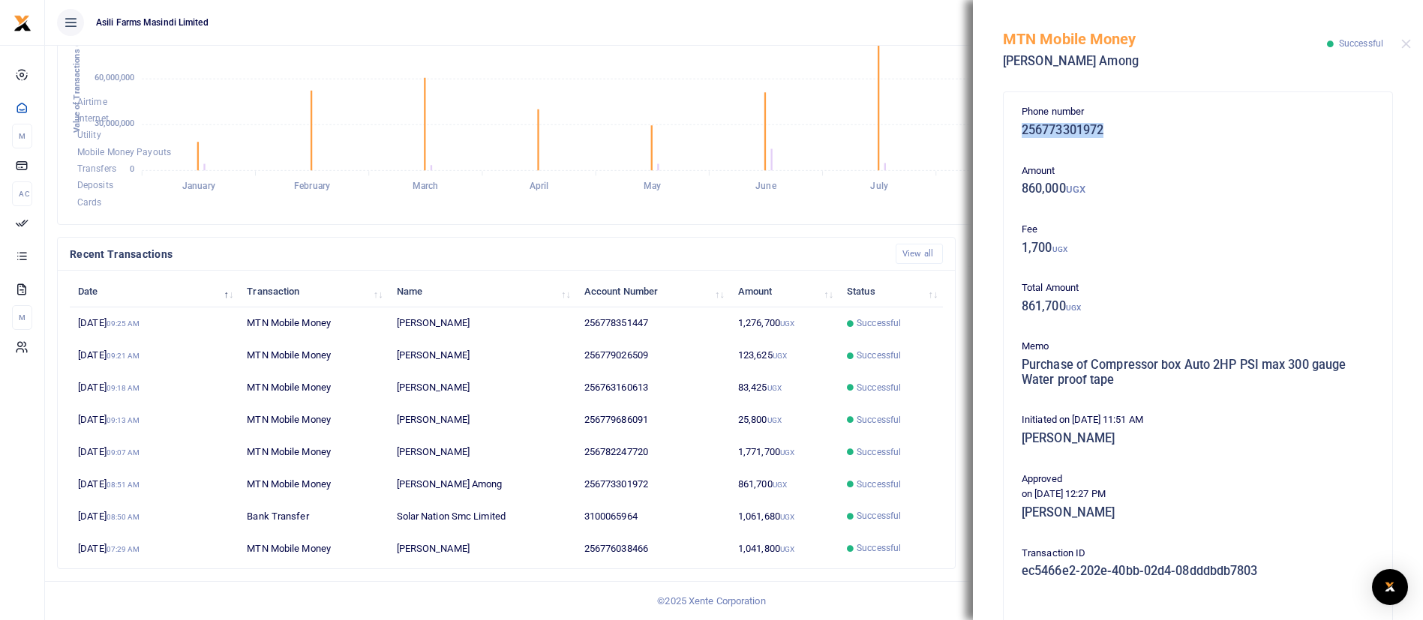
drag, startPoint x: 1022, startPoint y: 131, endPoint x: 1113, endPoint y: 128, distance: 90.8
click at [1113, 128] on h5 "256773301972" at bounding box center [1198, 130] width 353 height 15
copy h5 "256773301972"
drag, startPoint x: 1024, startPoint y: 188, endPoint x: 1069, endPoint y: 192, distance: 45.2
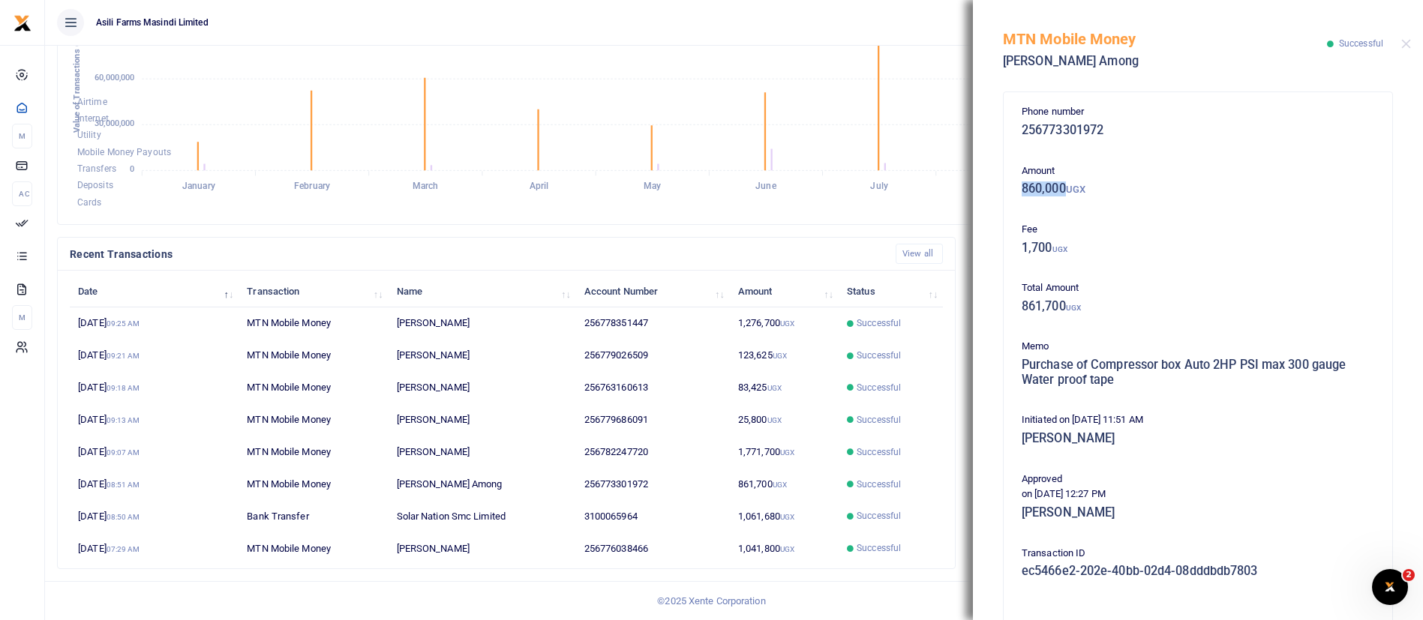
click at [1069, 192] on h5 "860,000 UGX" at bounding box center [1198, 189] width 353 height 15
copy h5 "860,000"
click at [1020, 362] on div "Memo Purchase of Compressor box Auto 2HP PSI max 300 gauge Water proof tape" at bounding box center [1198, 367] width 365 height 56
drag, startPoint x: 1023, startPoint y: 363, endPoint x: 1127, endPoint y: 383, distance: 105.3
click at [1127, 383] on h5 "Purchase of Compressor box Auto 2HP PSI max 300 gauge Water proof tape" at bounding box center [1198, 372] width 353 height 29
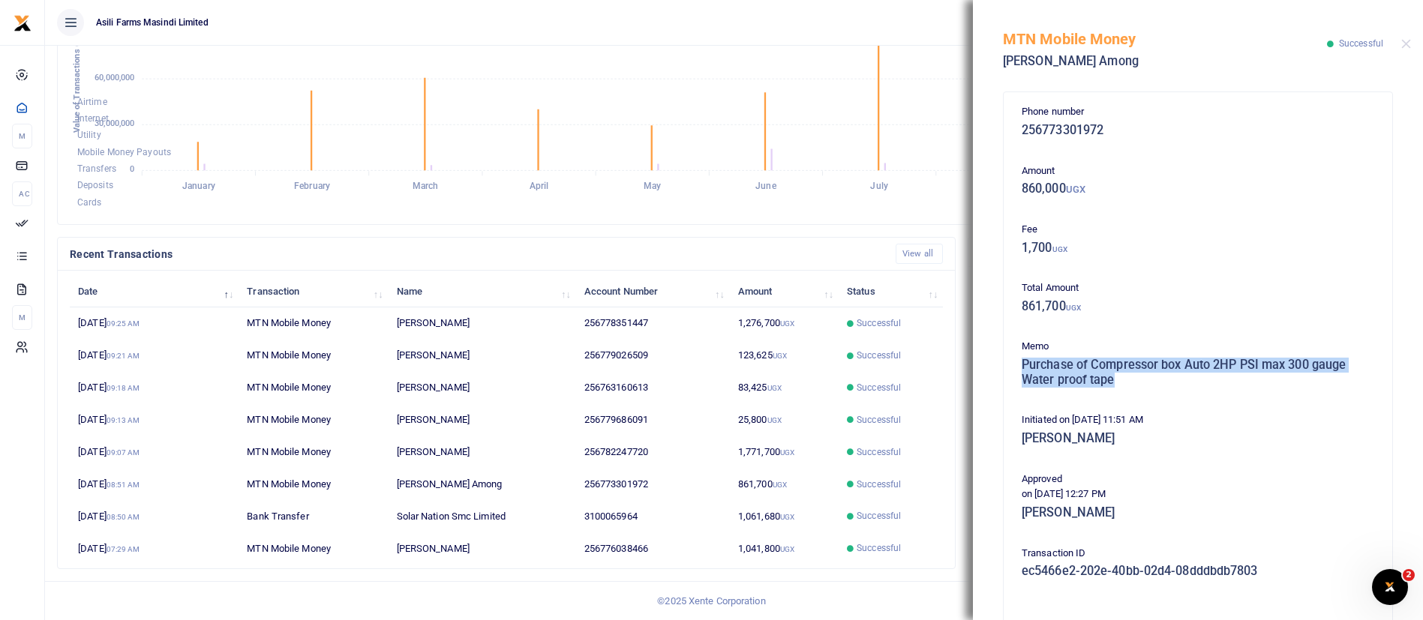
copy h5 "Purchase of Compressor box Auto 2HP PSI max 300 gauge Water proof tape"
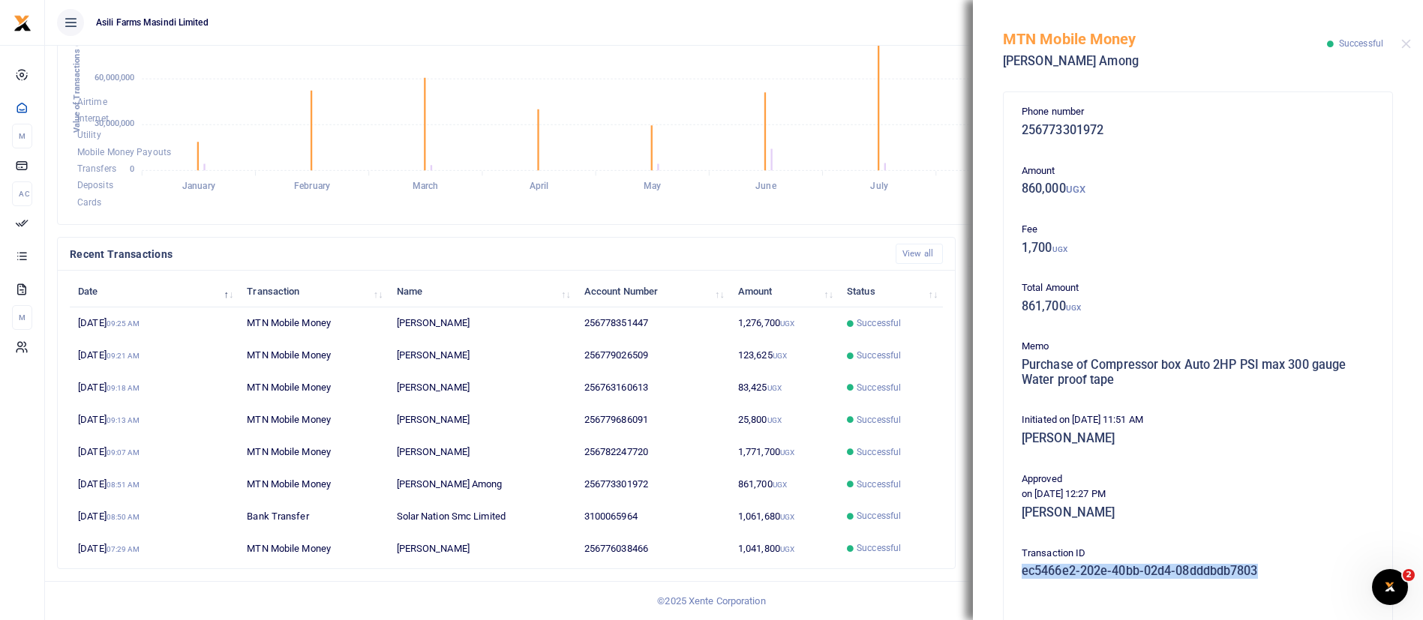
drag, startPoint x: 1021, startPoint y: 572, endPoint x: 1280, endPoint y: 575, distance: 258.8
click at [1280, 575] on div "Transaction ID ec5466e2-202e-40bb-02d4-08dddbdb7803" at bounding box center [1198, 566] width 365 height 41
copy h5 "ec5466e2-202e-40bb-02d4-08dddbdb7803"
